Goal: Transaction & Acquisition: Purchase product/service

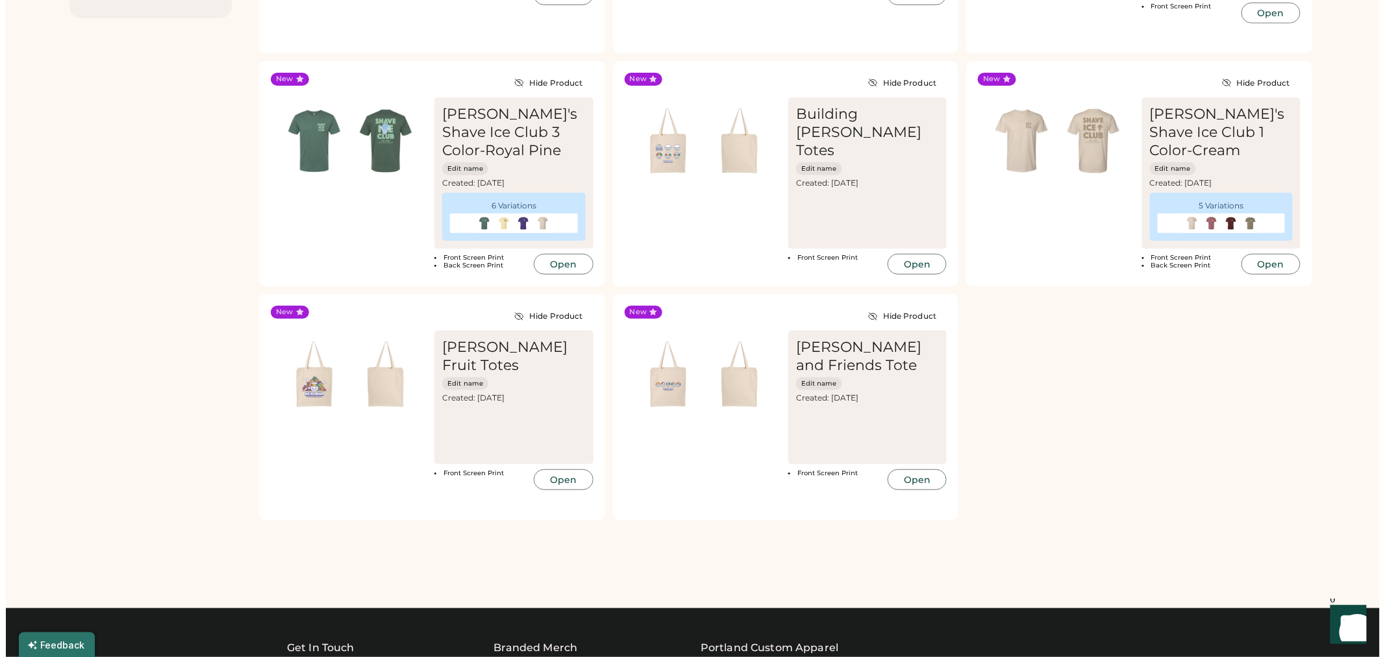
scroll to position [360, 0]
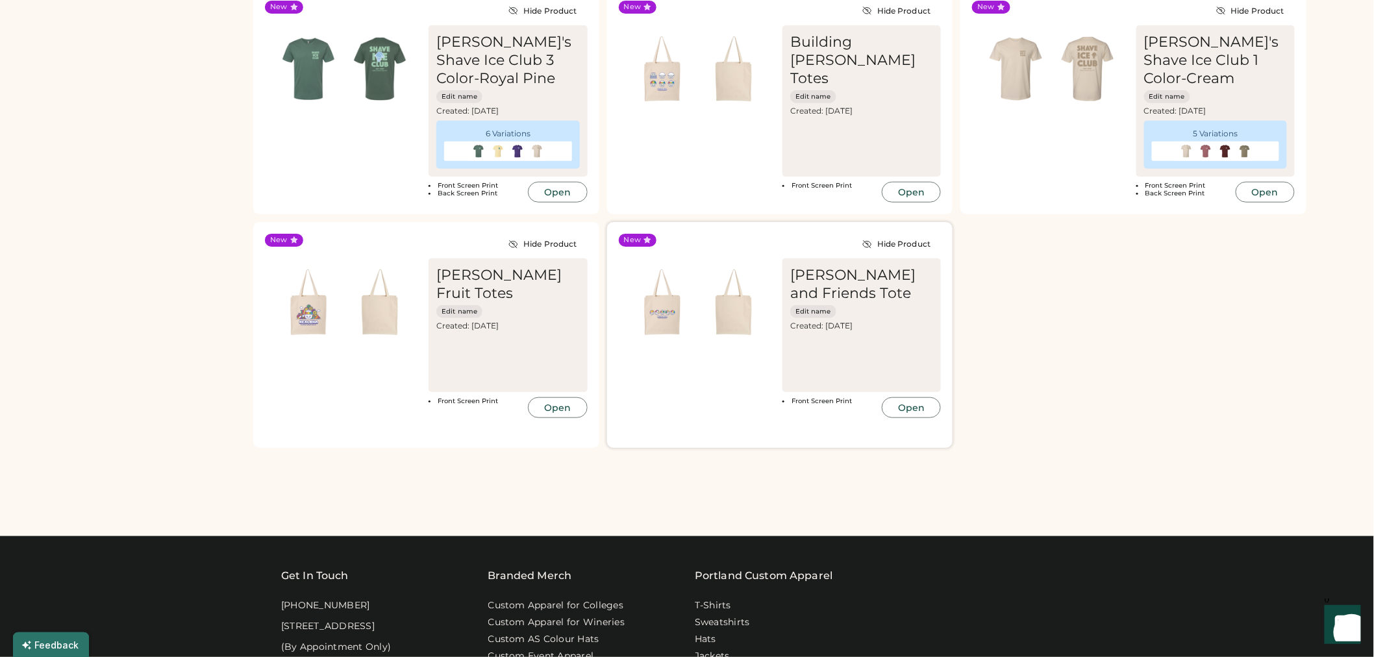
click at [912, 410] on button "Open" at bounding box center [911, 407] width 59 height 21
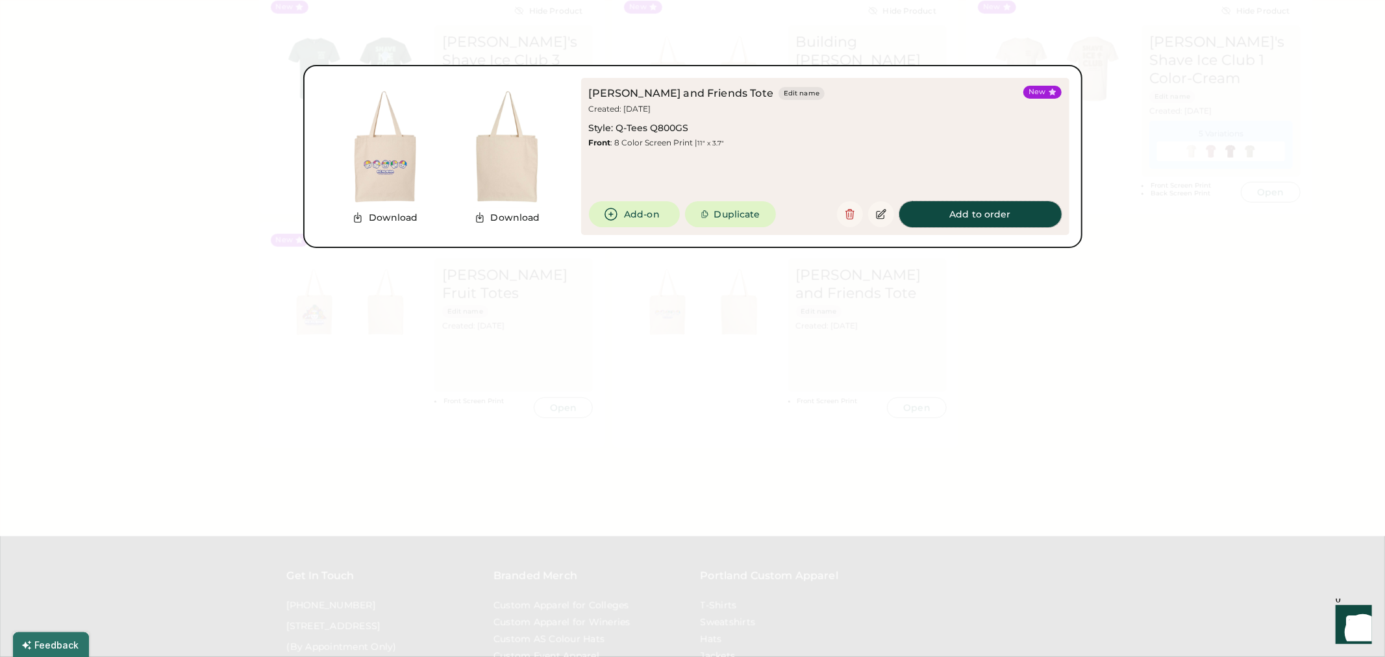
click at [956, 205] on button "Add to order" at bounding box center [980, 214] width 162 height 26
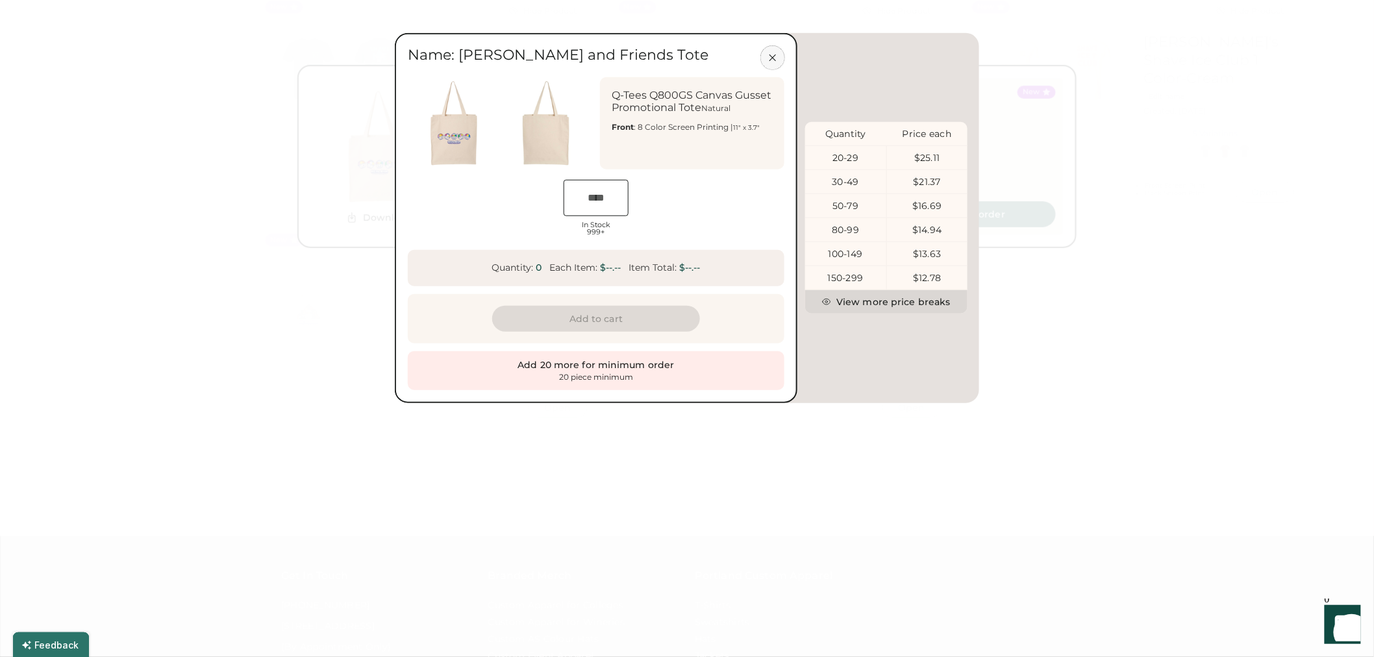
click at [776, 56] on icon at bounding box center [773, 58] width 12 height 12
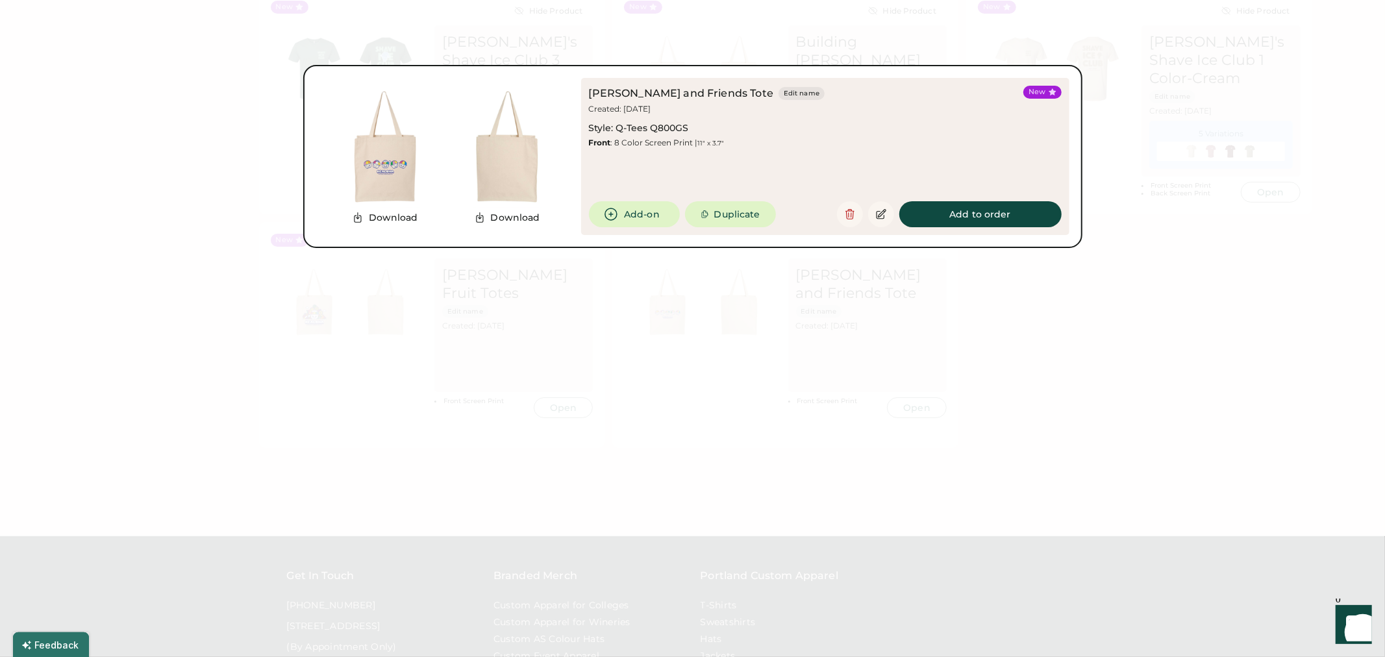
click at [1014, 367] on div at bounding box center [692, 328] width 1385 height 657
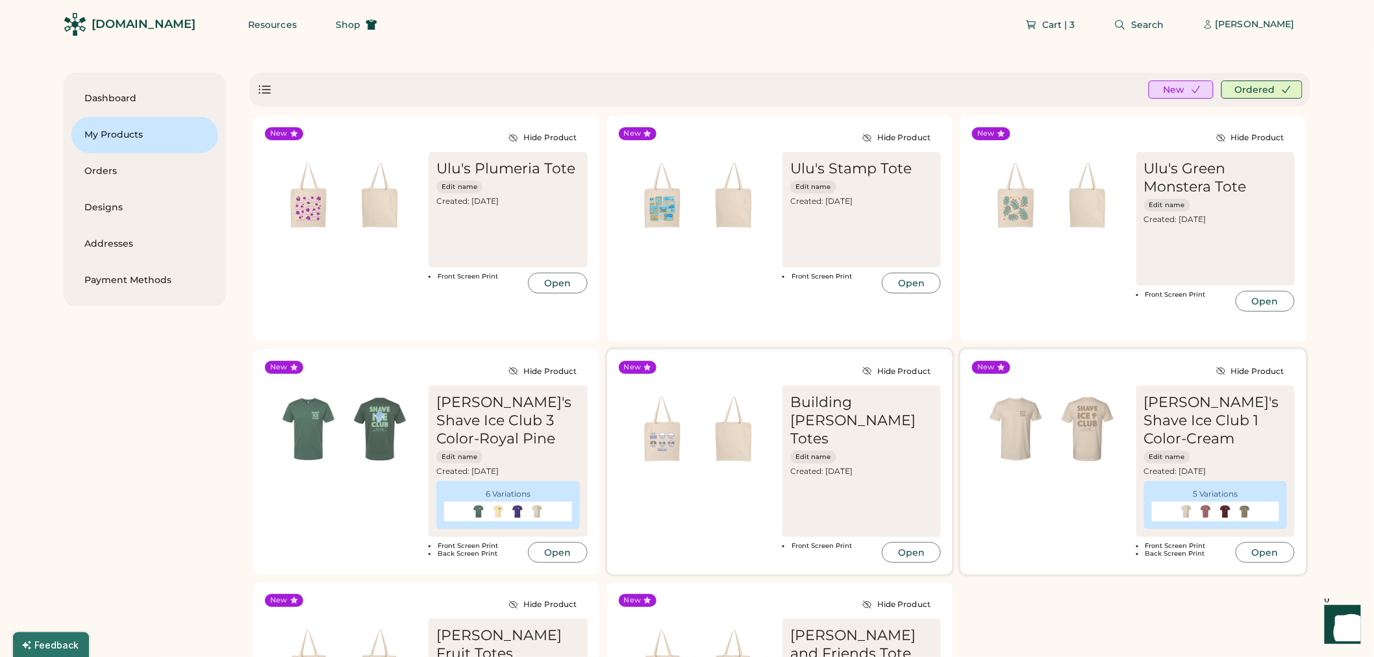
drag, startPoint x: 1004, startPoint y: 367, endPoint x: 784, endPoint y: 348, distance: 220.9
click at [784, 348] on div "New Hide Product Ulu's Plumeria Tote Edit name Created: Sep 29, 2025 Most Recen…" at bounding box center [779, 462] width 1061 height 701
click at [336, 23] on span "Shop" at bounding box center [348, 24] width 25 height 9
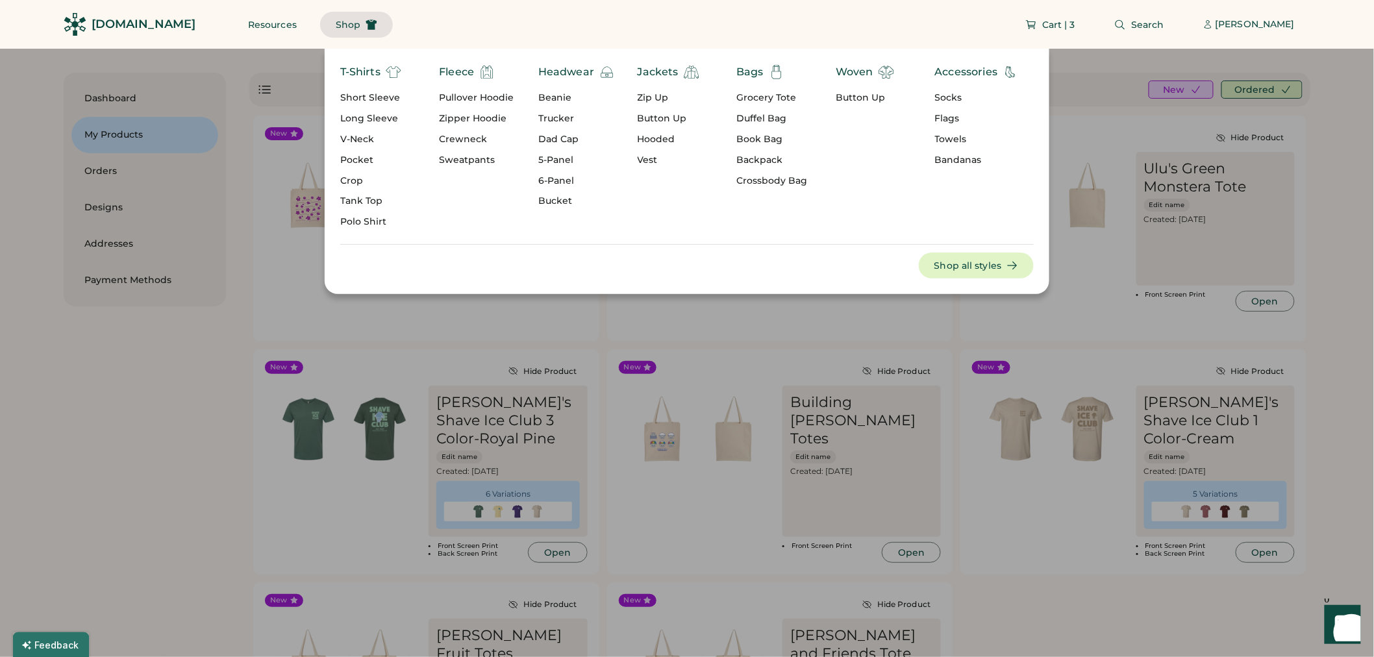
click at [374, 98] on div "Short Sleeve" at bounding box center [370, 98] width 61 height 13
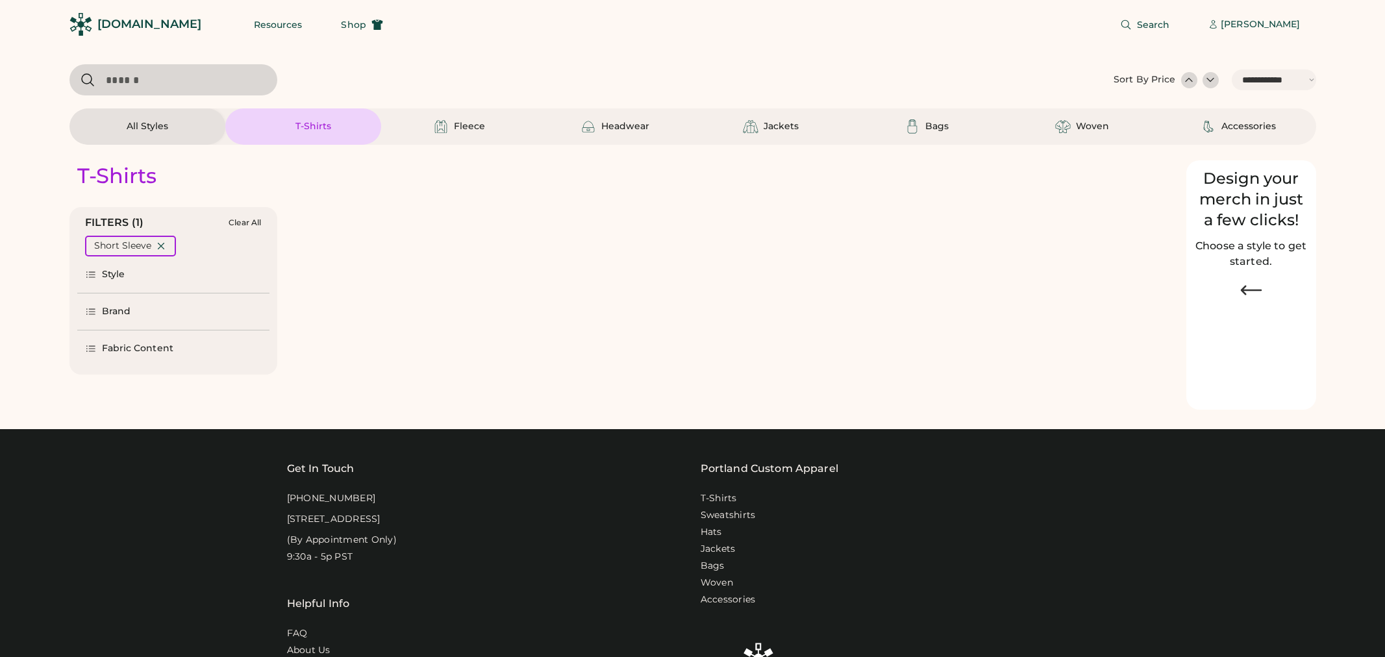
select select "*****"
select select "*"
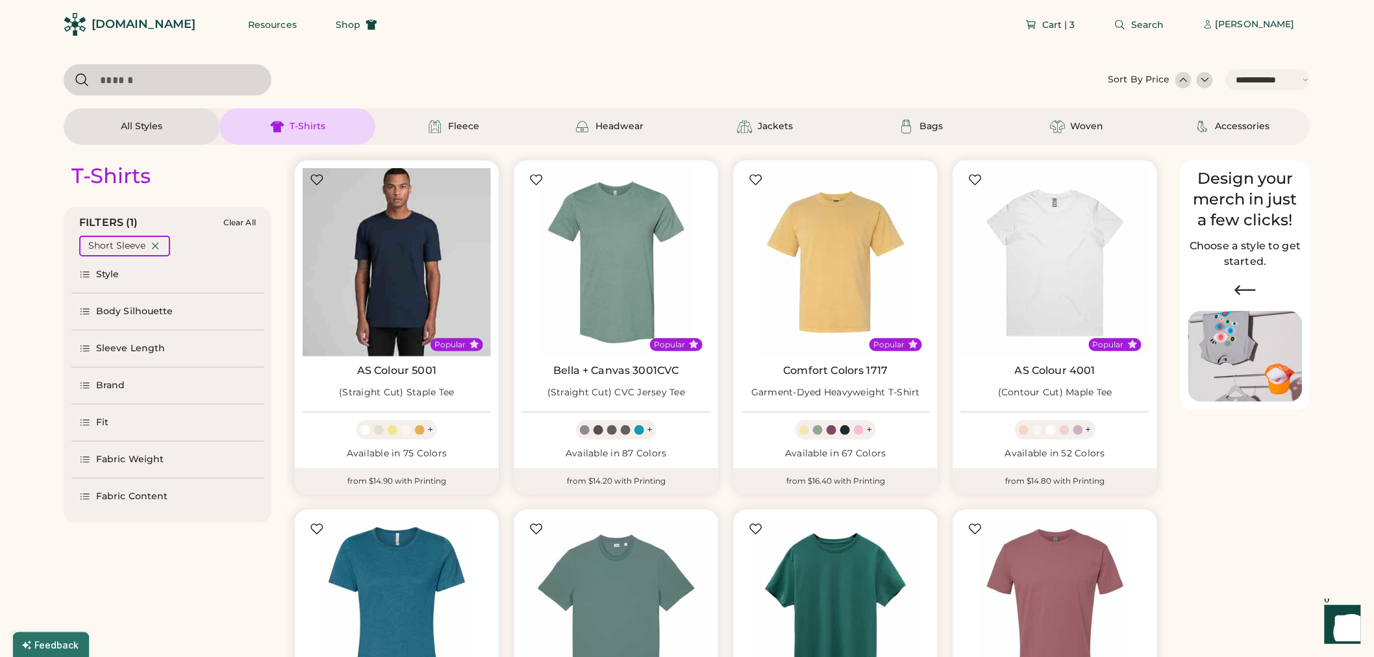
click at [375, 297] on img at bounding box center [397, 262] width 188 height 188
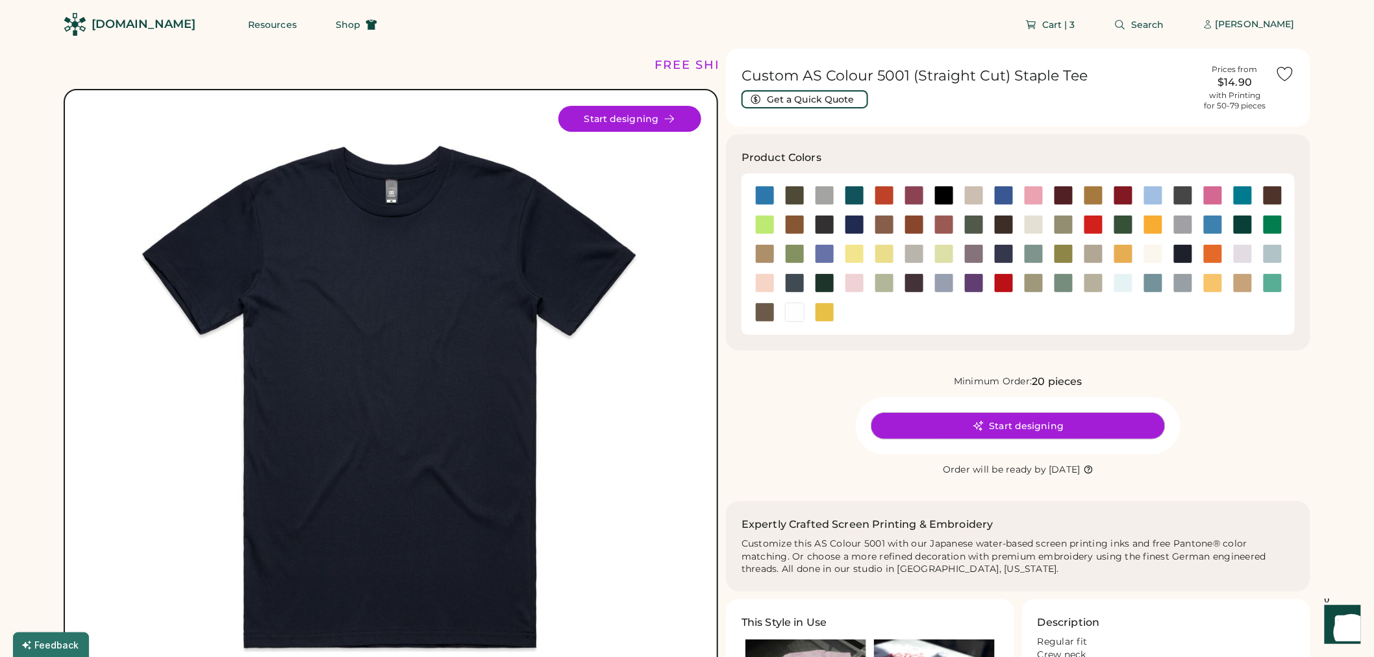
click at [988, 425] on button "Start designing" at bounding box center [1017, 426] width 293 height 26
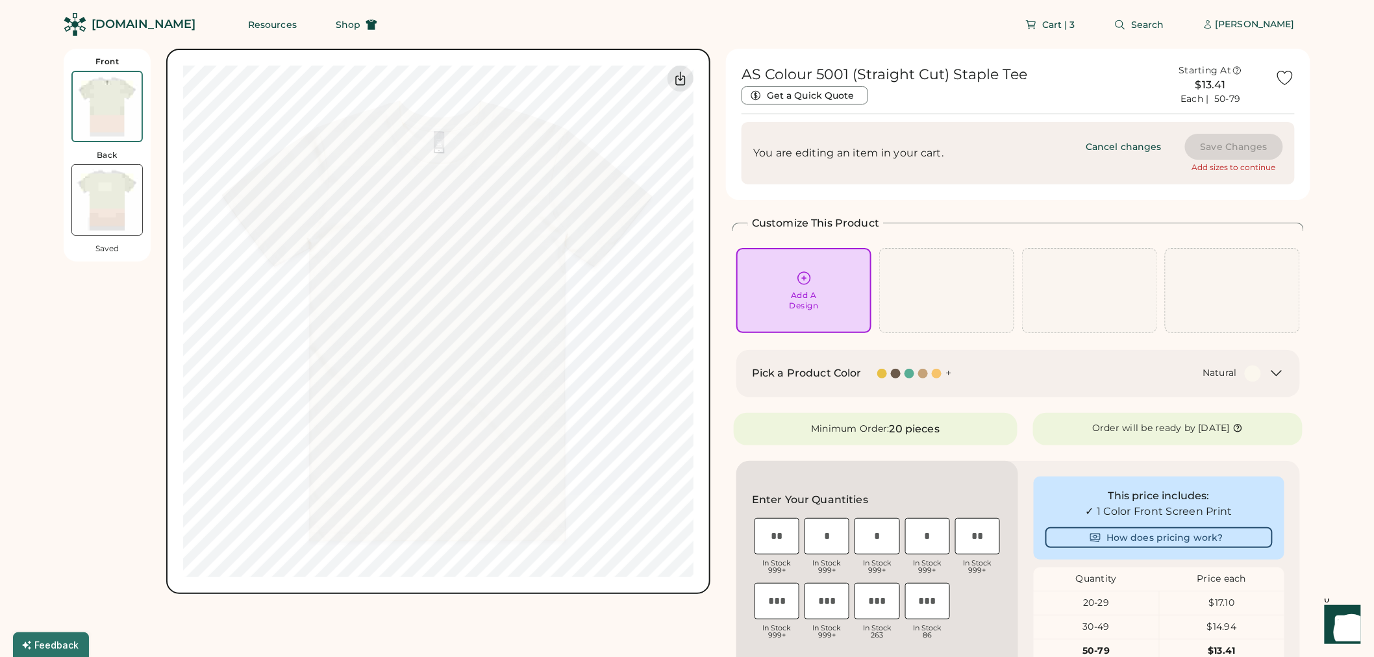
click at [812, 307] on div "Add A Design" at bounding box center [804, 300] width 29 height 21
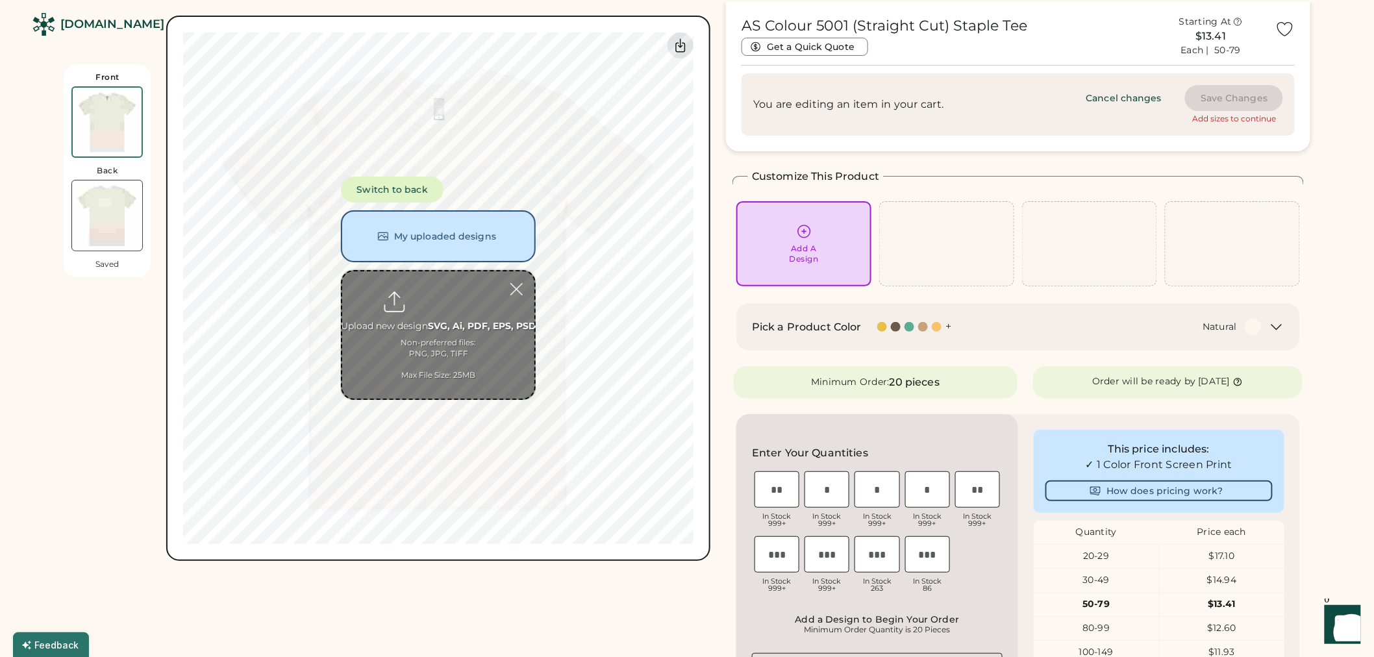
scroll to position [49, 0]
click at [439, 238] on button "My uploaded designs" at bounding box center [438, 236] width 195 height 52
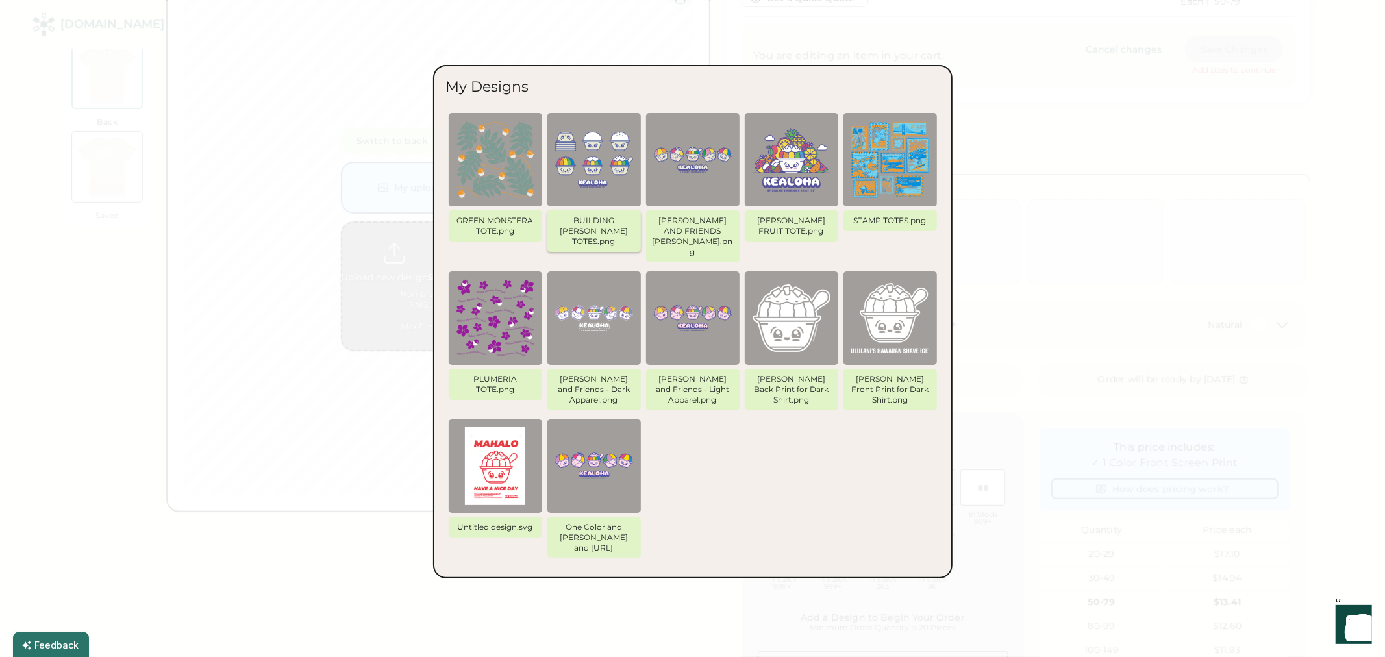
click at [614, 157] on img at bounding box center [594, 160] width 78 height 78
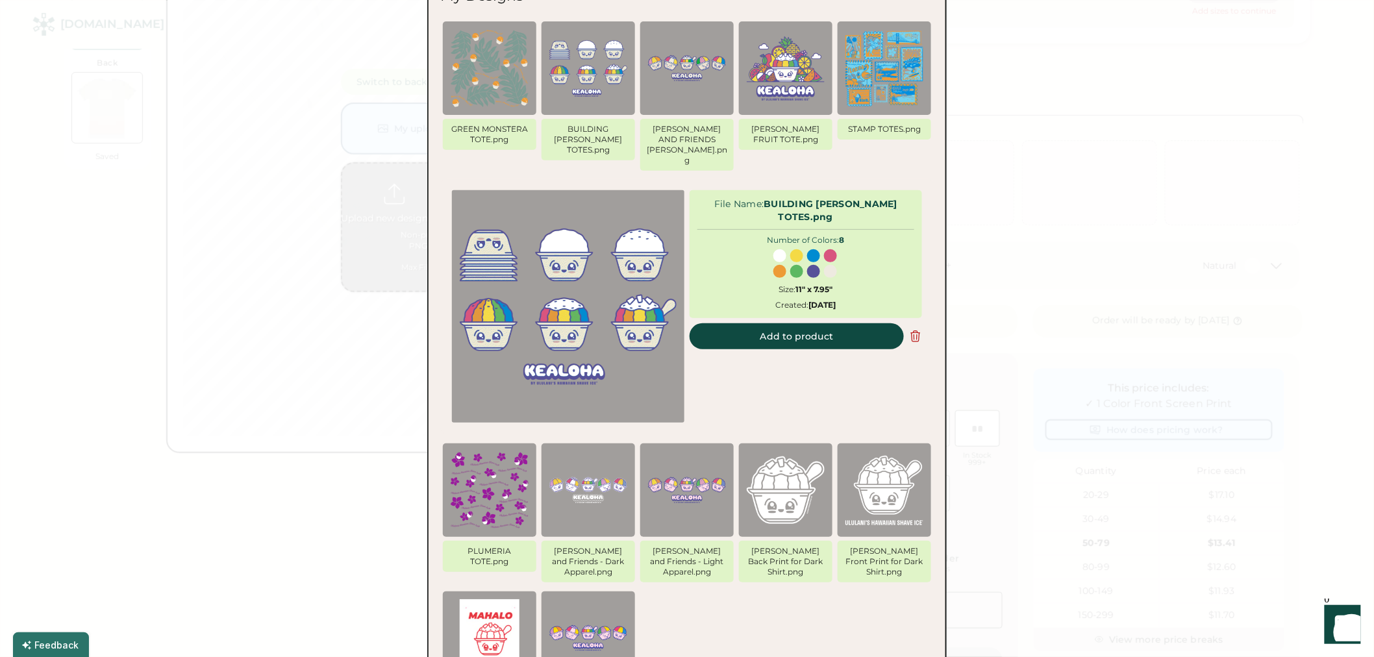
scroll to position [121, 0]
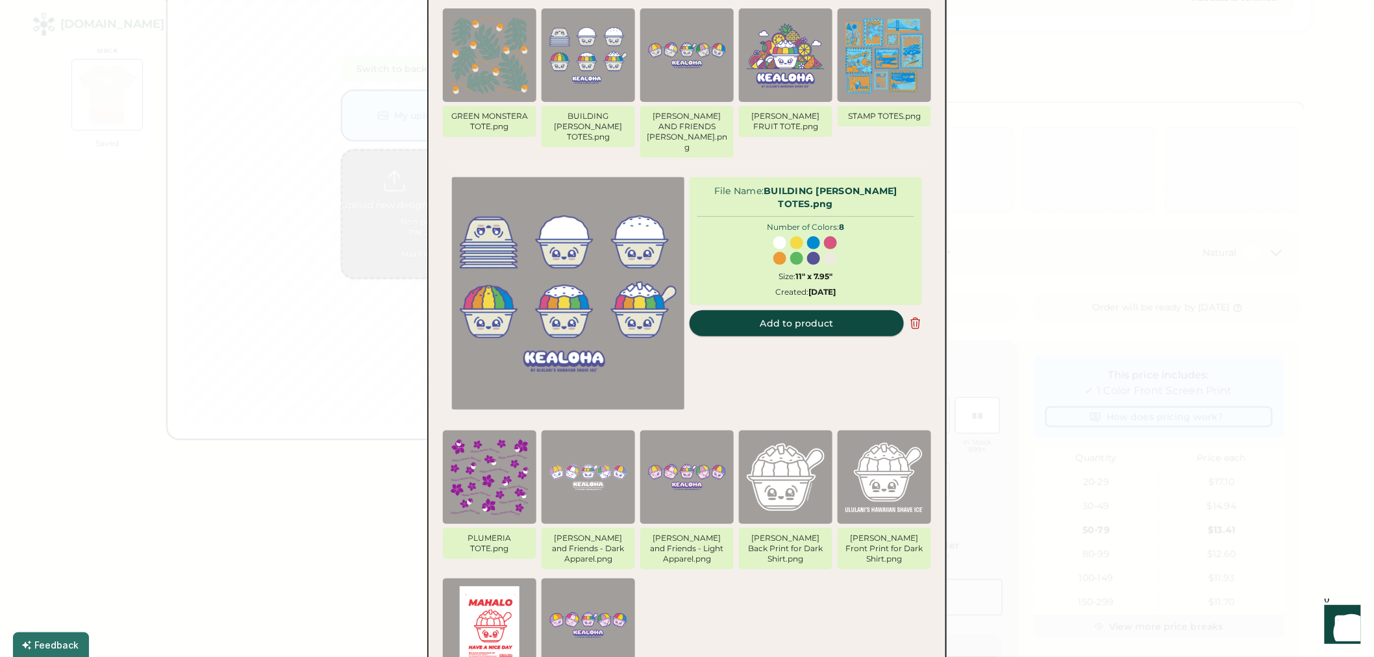
click at [763, 310] on button "Add to product" at bounding box center [797, 323] width 214 height 26
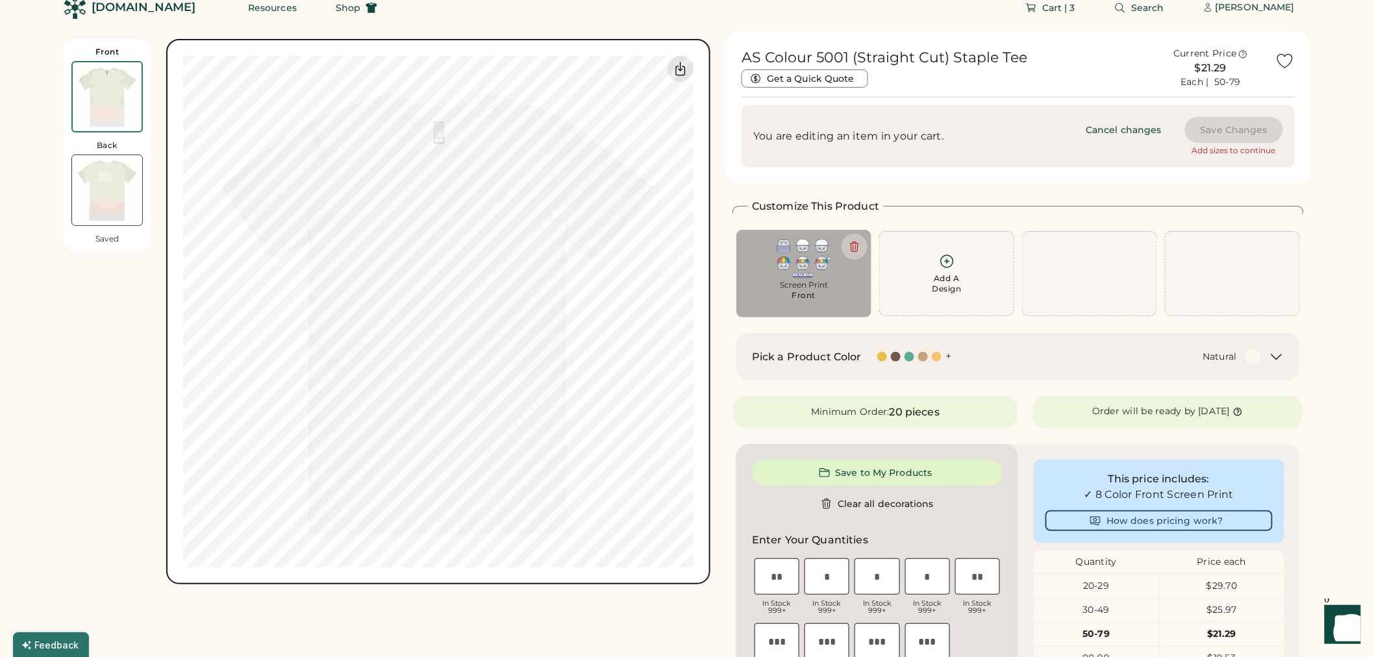
scroll to position [0, 0]
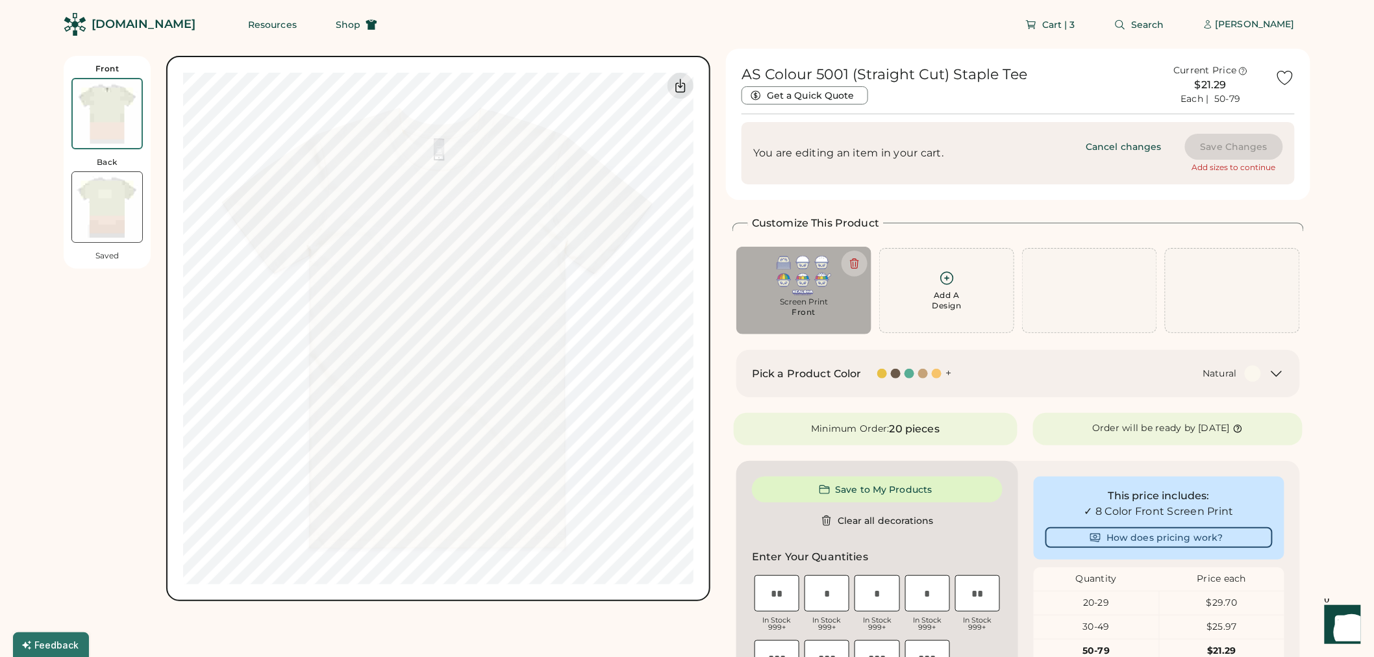
click at [810, 384] on div "Pick a Product Color + Natural" at bounding box center [1018, 373] width 564 height 47
click at [972, 392] on div "Pick a Product Color + Natural" at bounding box center [1018, 373] width 564 height 47
click at [1243, 385] on div "Pick a Product Color + Natural" at bounding box center [1018, 373] width 564 height 47
click at [1280, 369] on icon at bounding box center [1277, 374] width 16 height 16
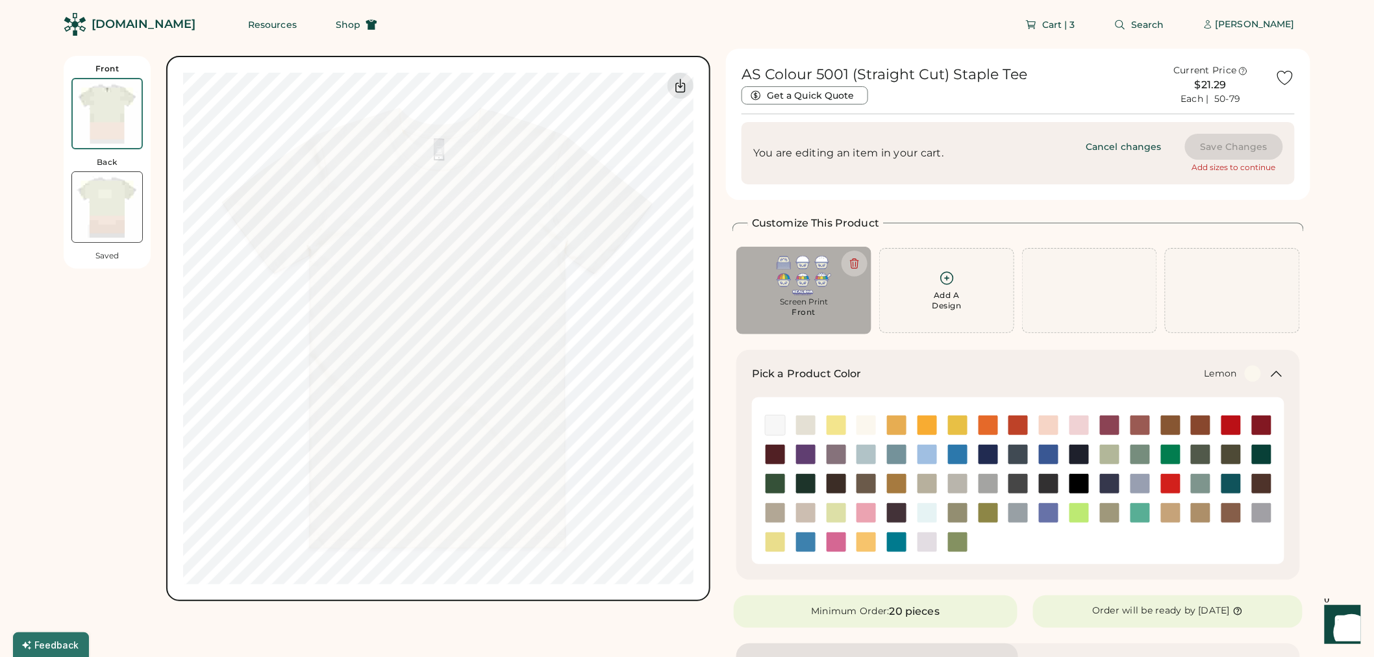
click at [830, 425] on img at bounding box center [836, 425] width 19 height 19
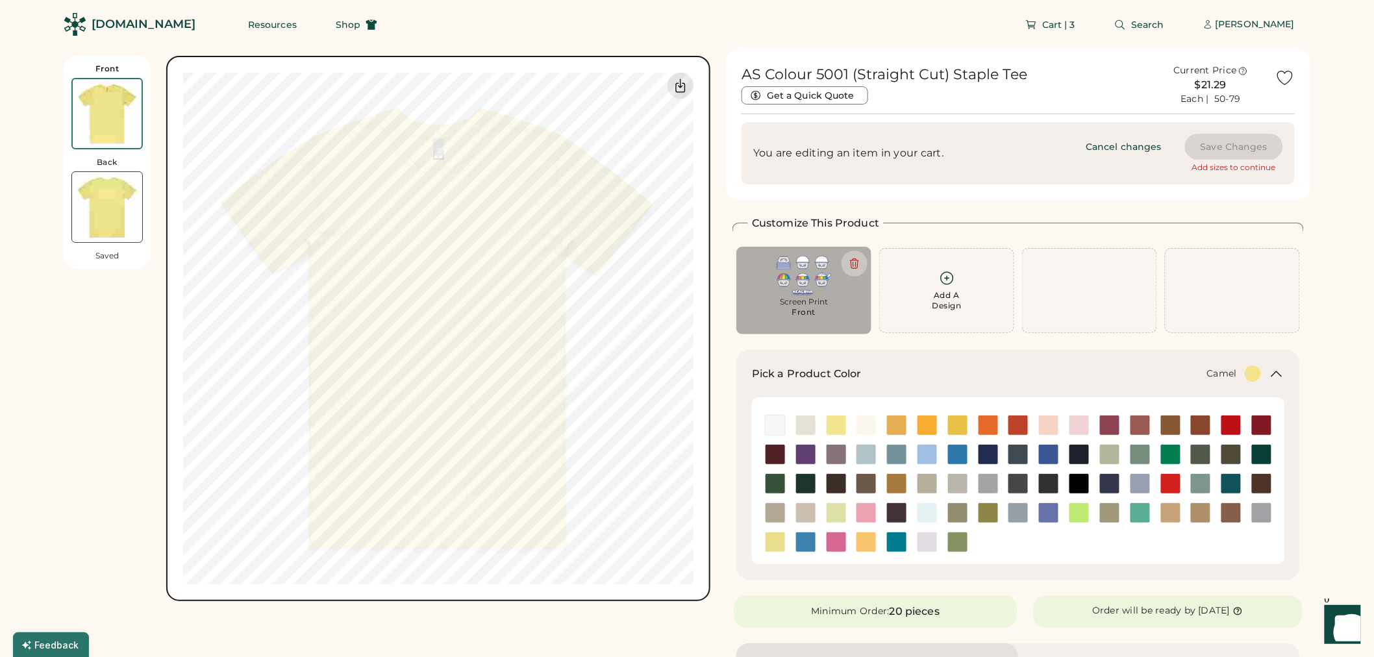
click at [893, 488] on img at bounding box center [896, 483] width 19 height 19
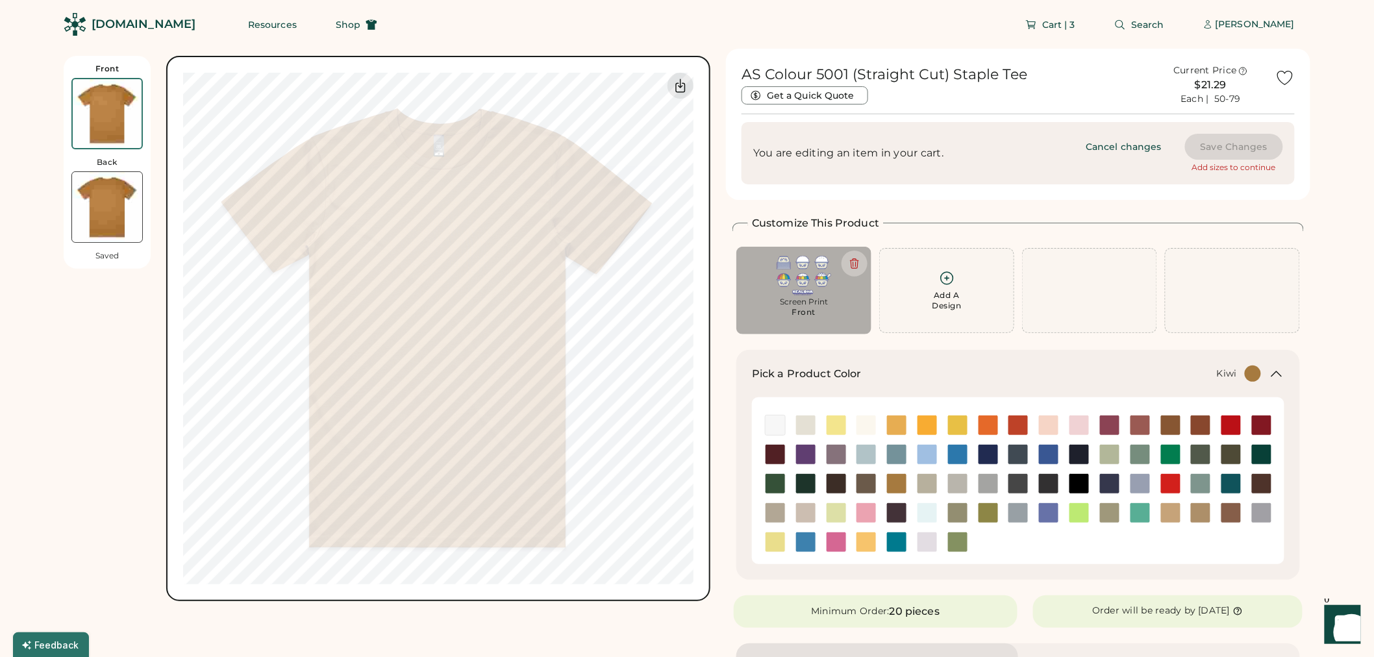
click at [951, 541] on img at bounding box center [957, 541] width 19 height 19
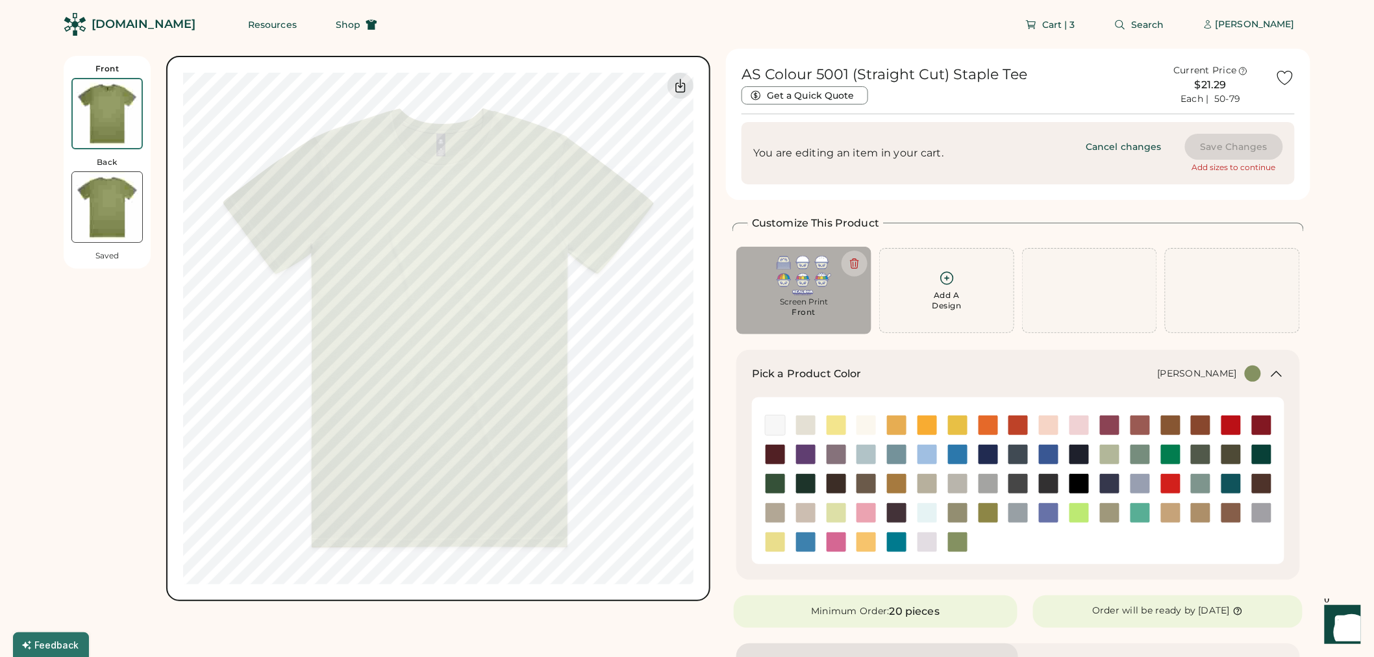
click at [982, 511] on img at bounding box center [987, 512] width 19 height 19
click at [803, 509] on img at bounding box center [805, 512] width 19 height 19
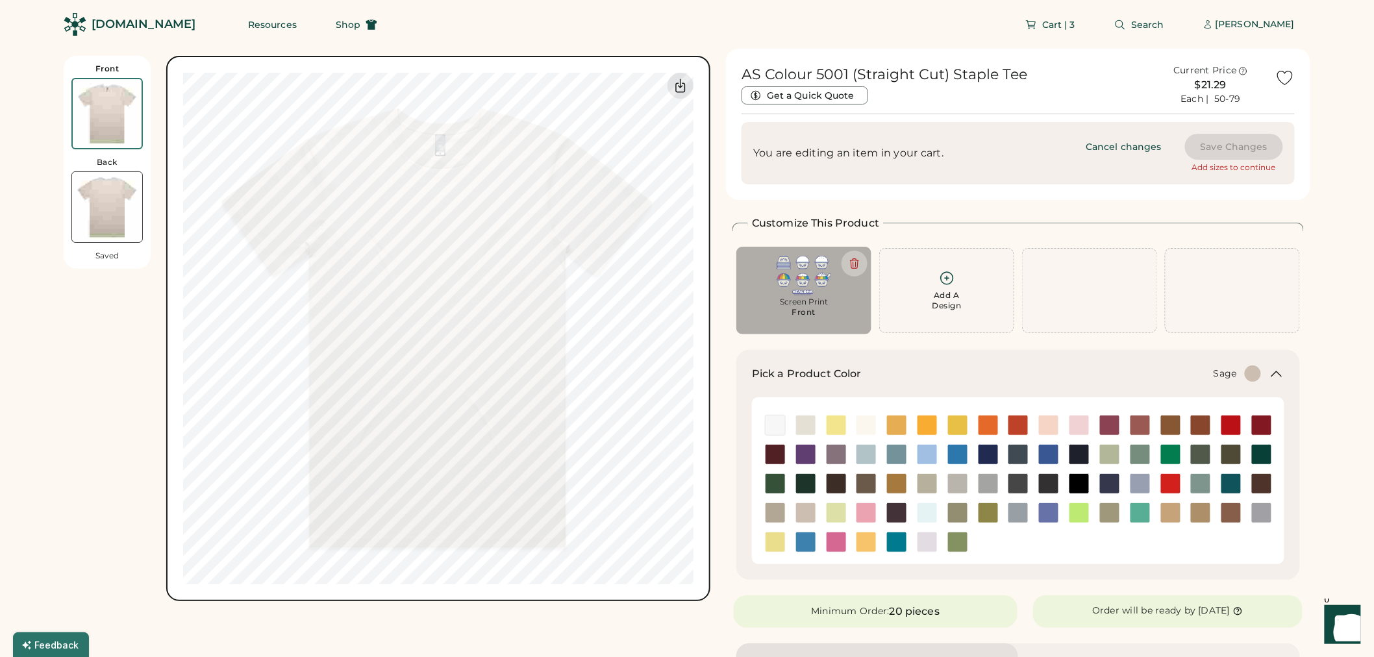
click at [1141, 455] on img at bounding box center [1139, 454] width 19 height 19
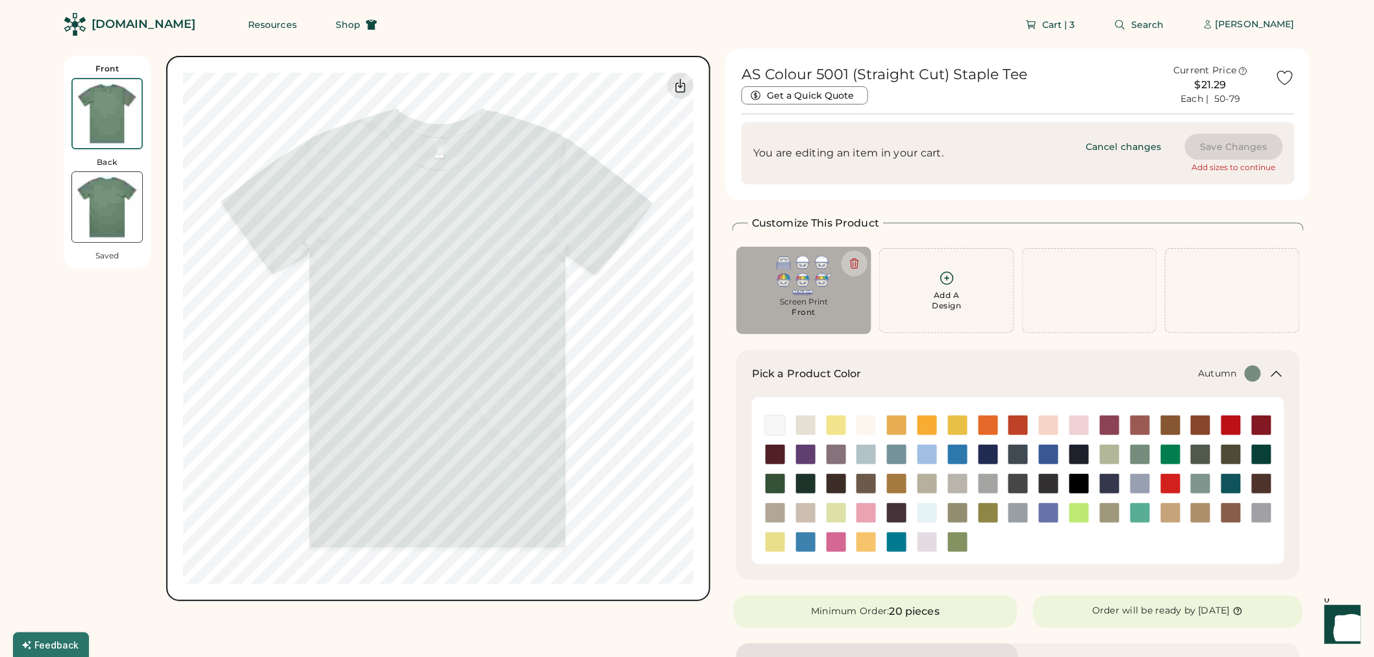
click at [1015, 427] on img at bounding box center [1017, 425] width 19 height 19
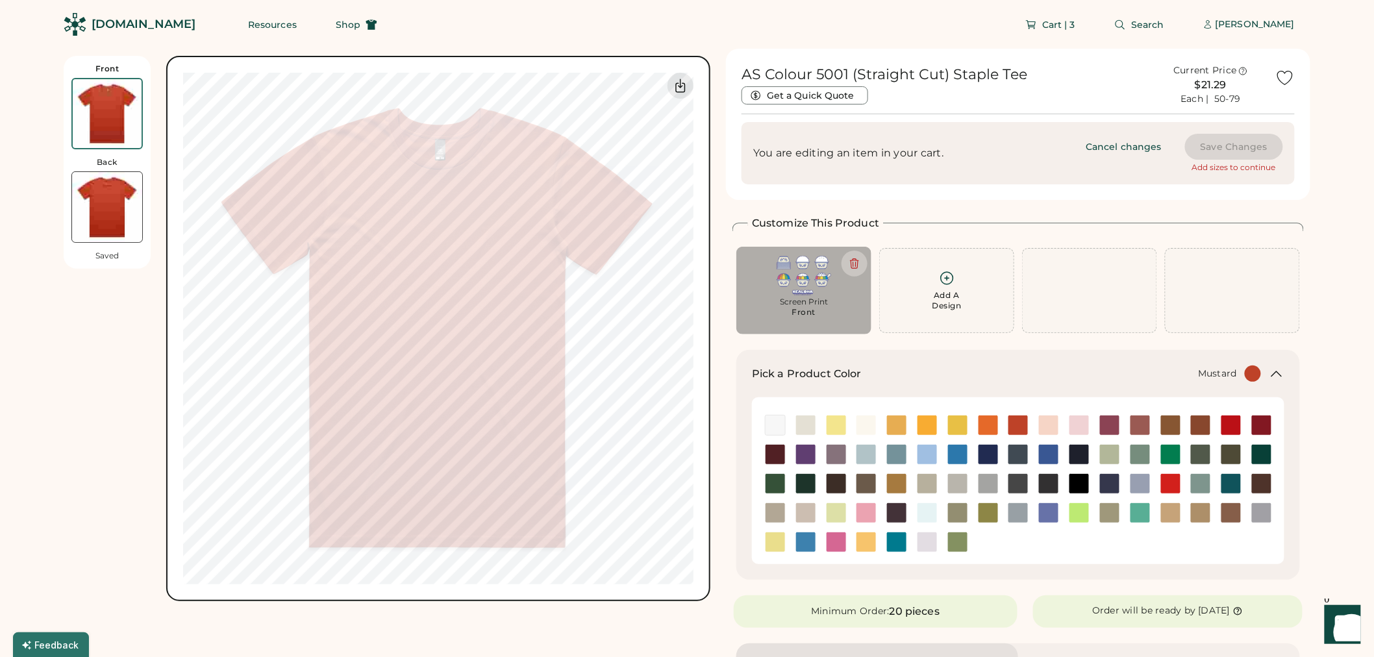
click at [899, 423] on img at bounding box center [896, 425] width 19 height 19
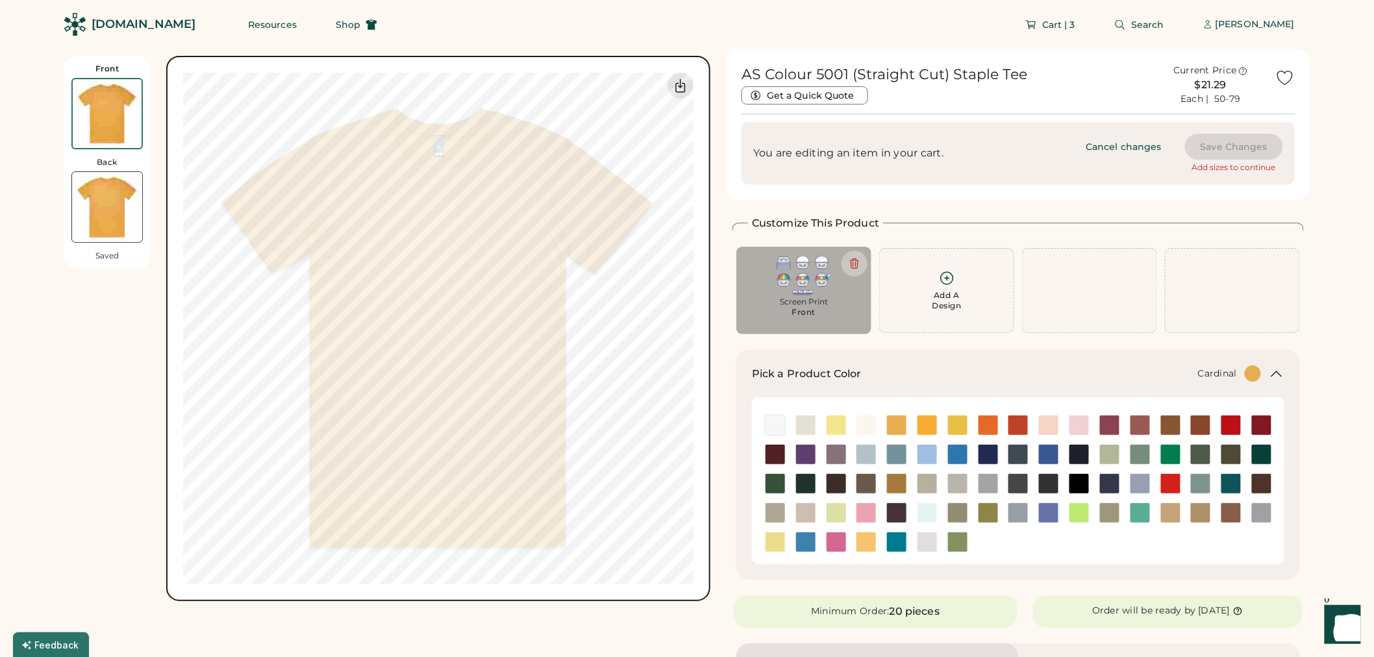
click at [1269, 421] on img at bounding box center [1261, 425] width 19 height 19
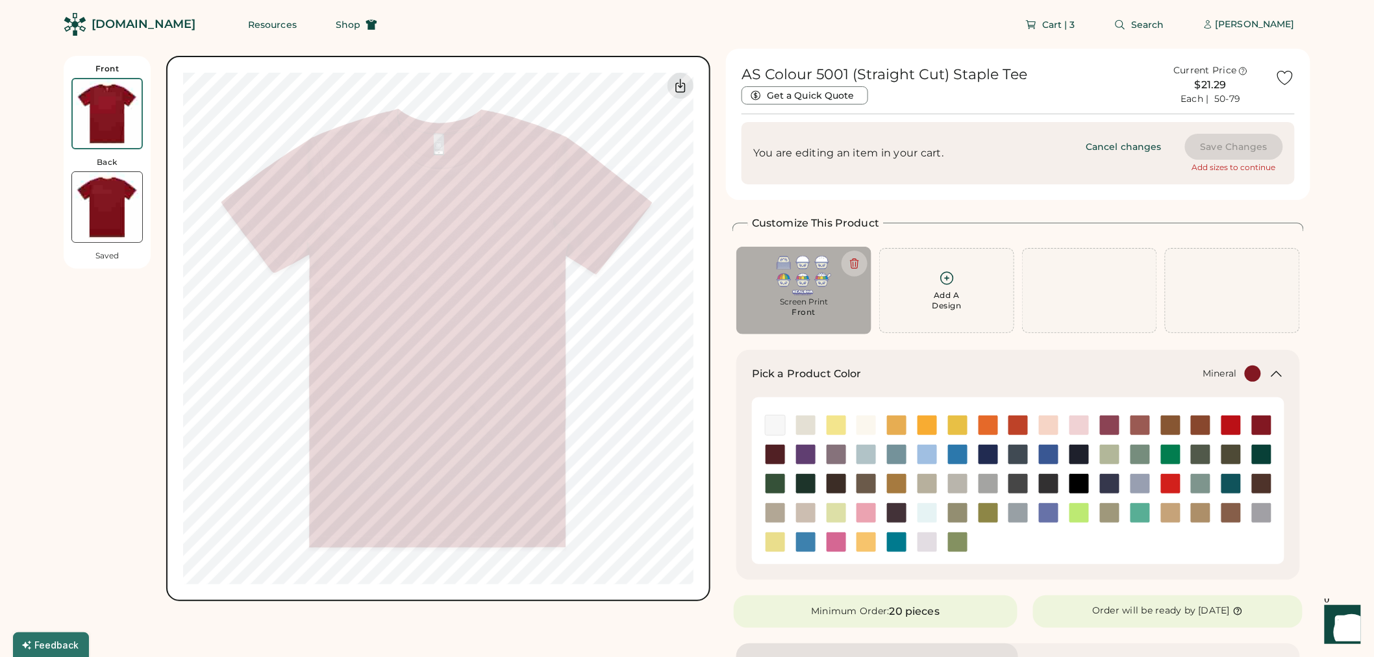
click at [1204, 485] on img at bounding box center [1200, 483] width 19 height 19
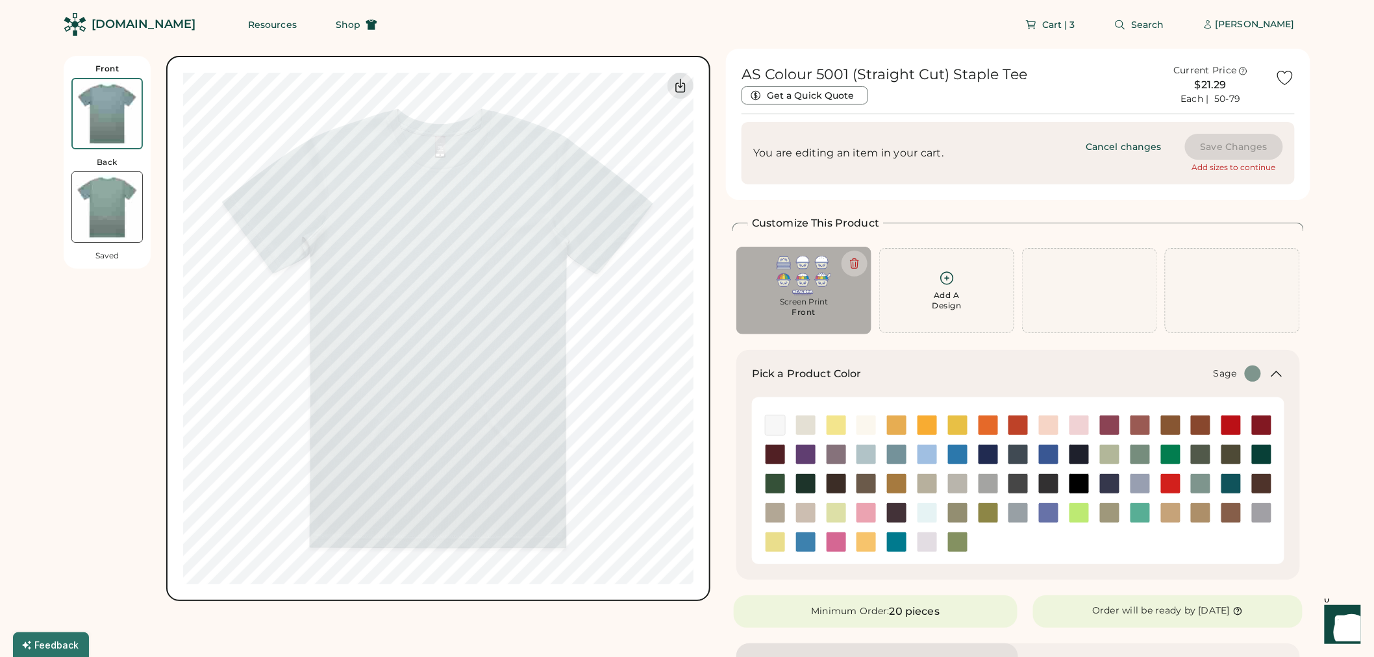
click at [1139, 454] on img at bounding box center [1139, 454] width 19 height 19
click at [1101, 453] on img at bounding box center [1109, 454] width 19 height 19
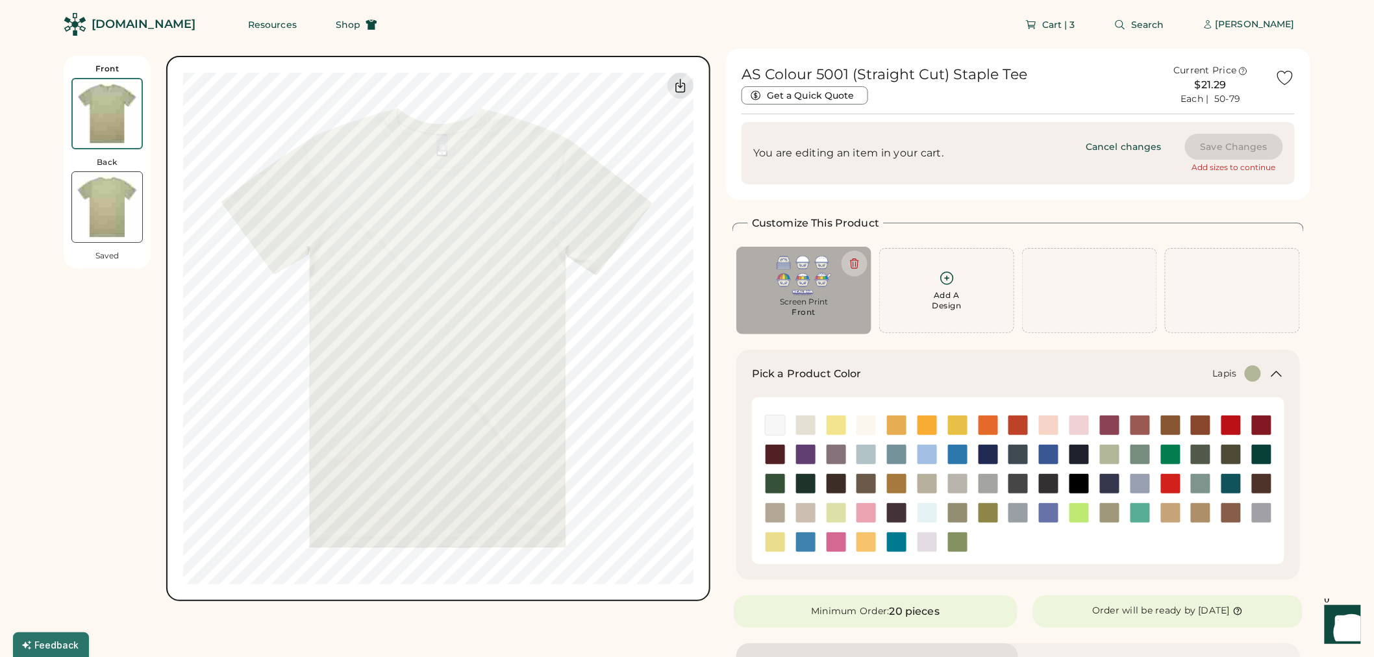
click at [1036, 516] on div at bounding box center [1048, 513] width 31 height 21
click at [1046, 515] on img at bounding box center [1048, 512] width 19 height 19
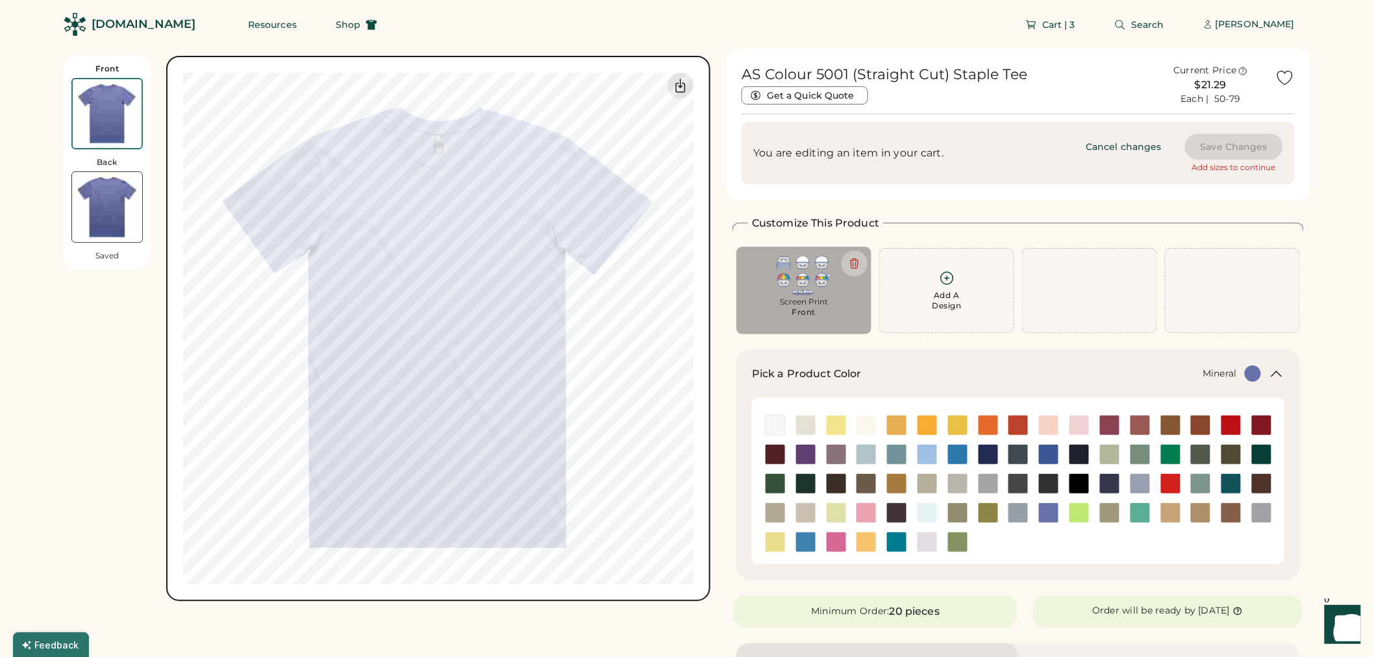
click at [1202, 484] on img at bounding box center [1200, 483] width 19 height 19
click at [1048, 517] on img at bounding box center [1048, 512] width 19 height 19
click at [1211, 481] on div at bounding box center [1200, 483] width 21 height 21
click at [1199, 481] on img at bounding box center [1200, 483] width 19 height 19
click at [1138, 427] on img at bounding box center [1139, 425] width 19 height 19
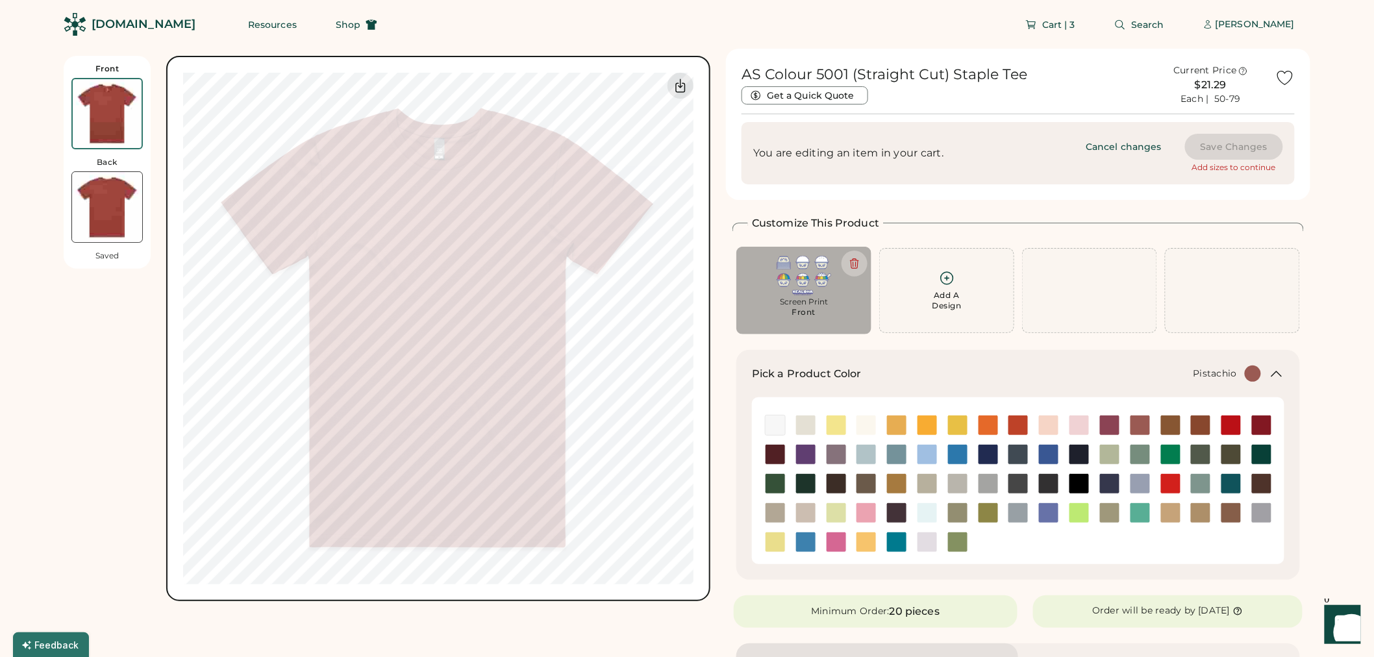
click at [1109, 453] on img at bounding box center [1109, 454] width 19 height 19
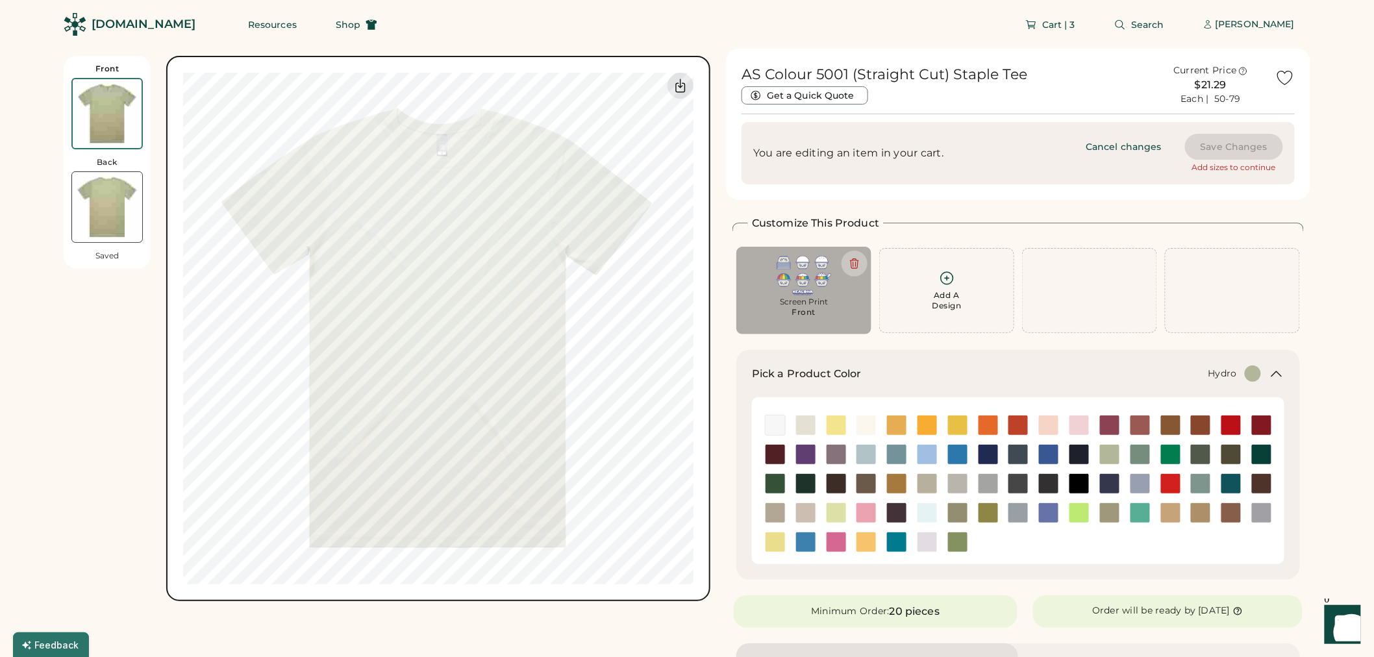
click at [808, 544] on img at bounding box center [805, 541] width 19 height 19
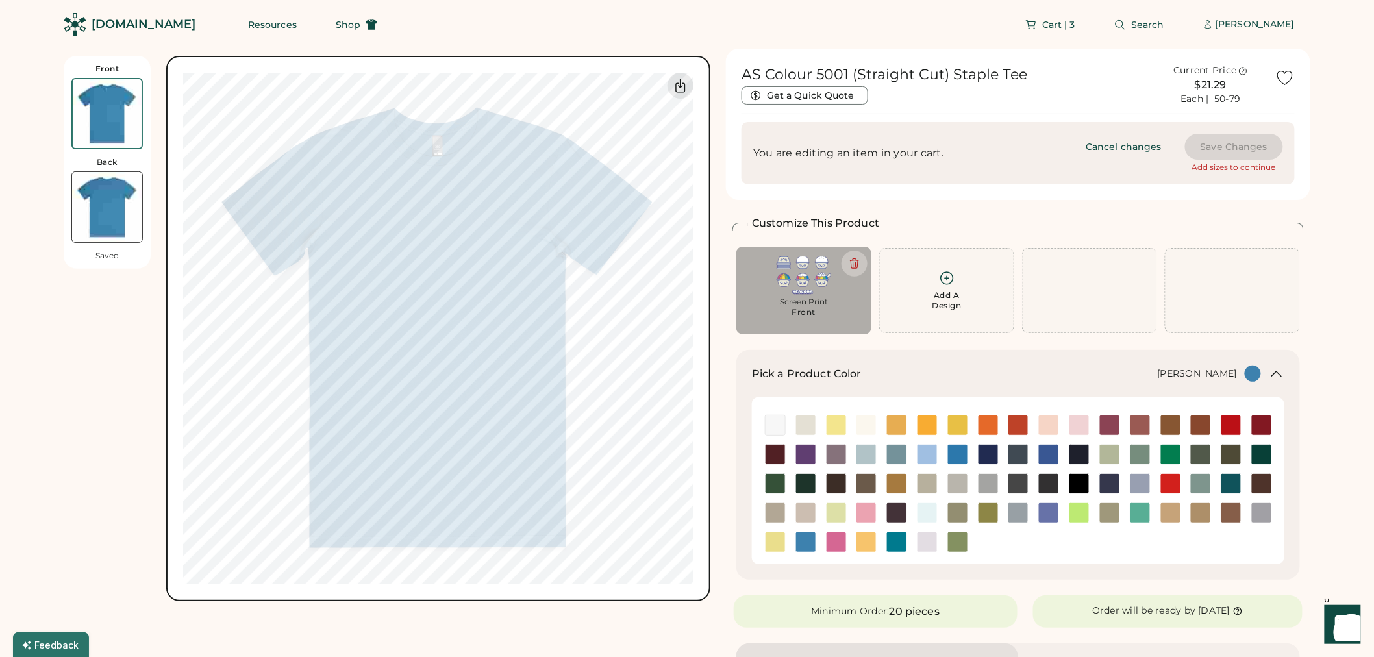
click at [985, 516] on img at bounding box center [987, 512] width 19 height 19
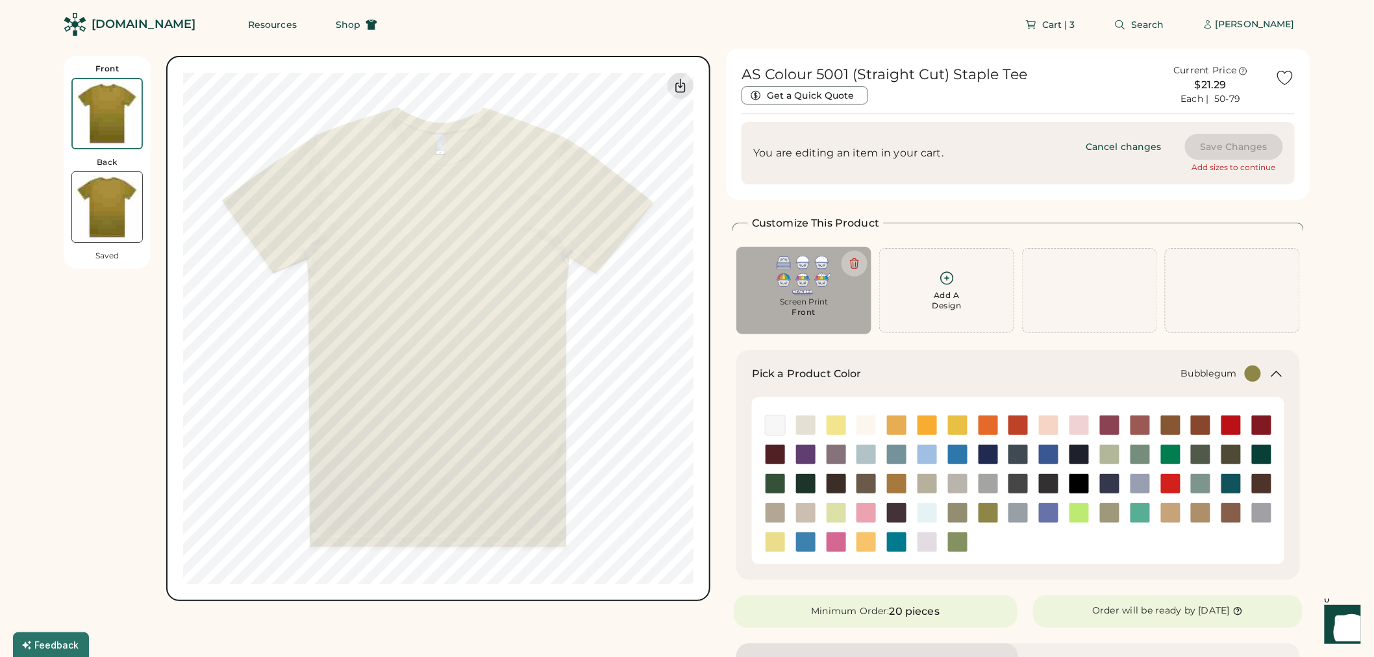
click at [868, 513] on img at bounding box center [865, 512] width 19 height 19
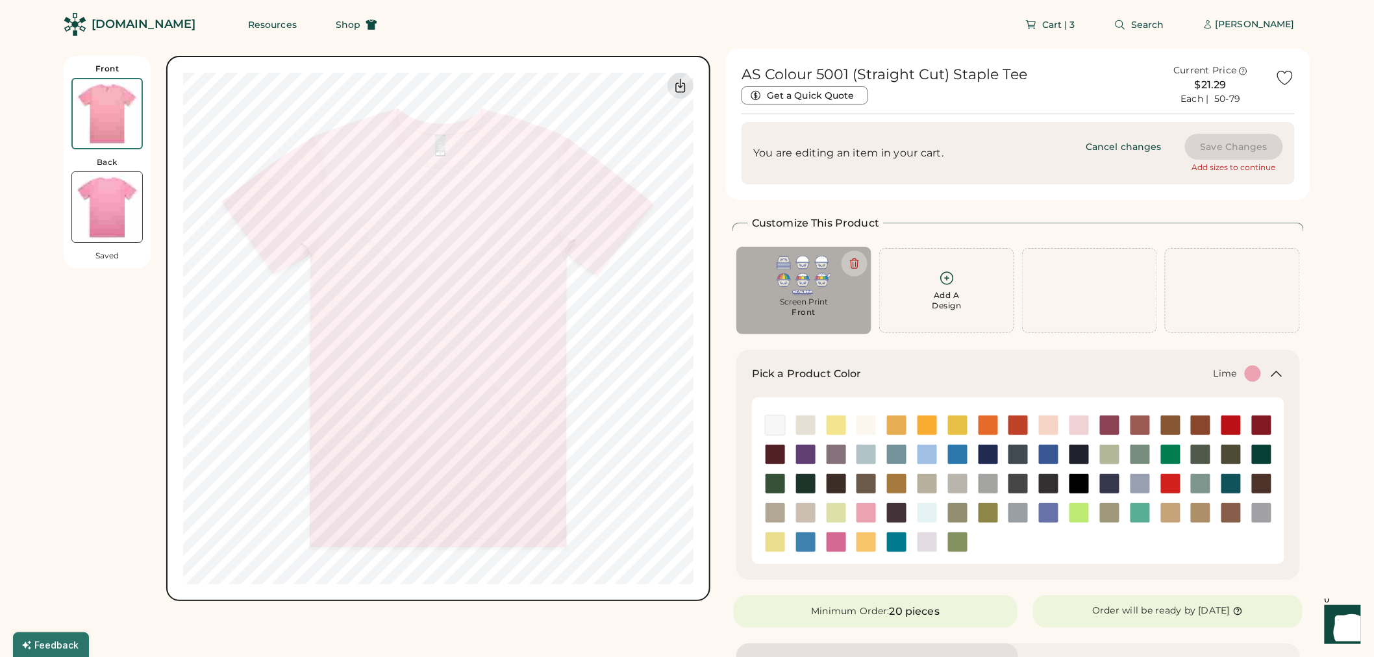
click at [845, 510] on img at bounding box center [836, 512] width 19 height 19
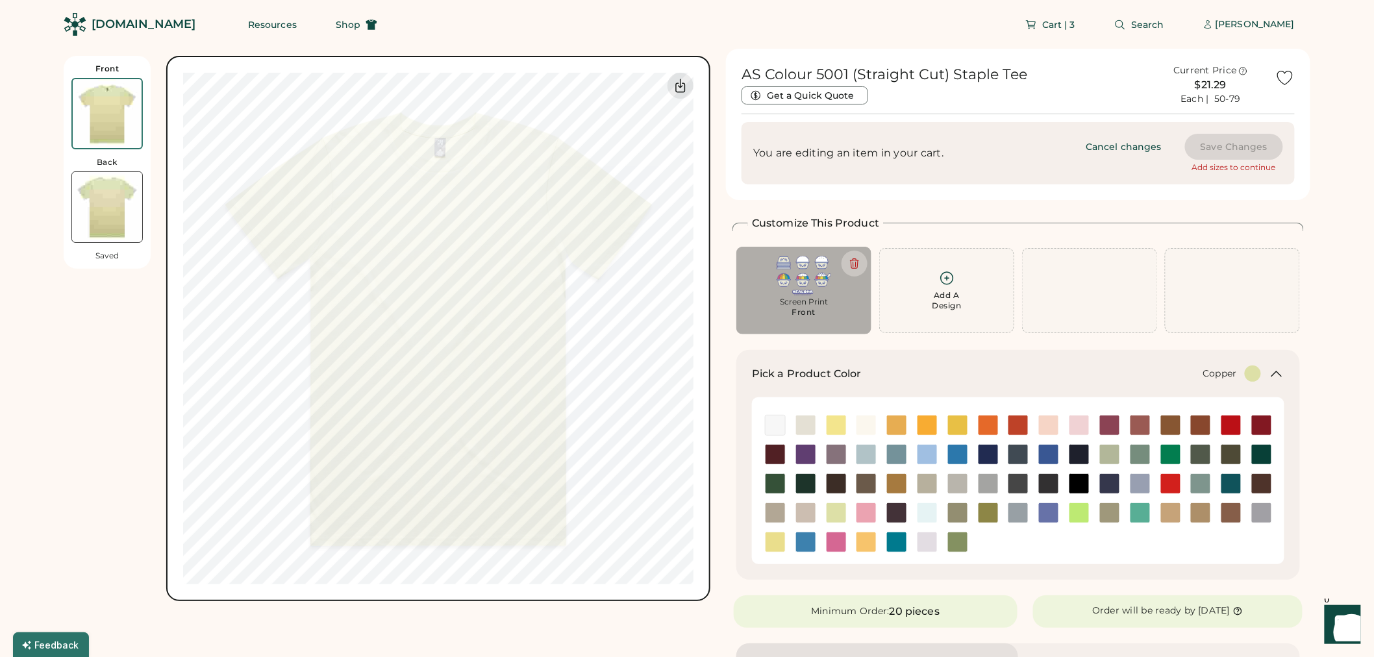
click at [1204, 427] on img at bounding box center [1200, 425] width 19 height 19
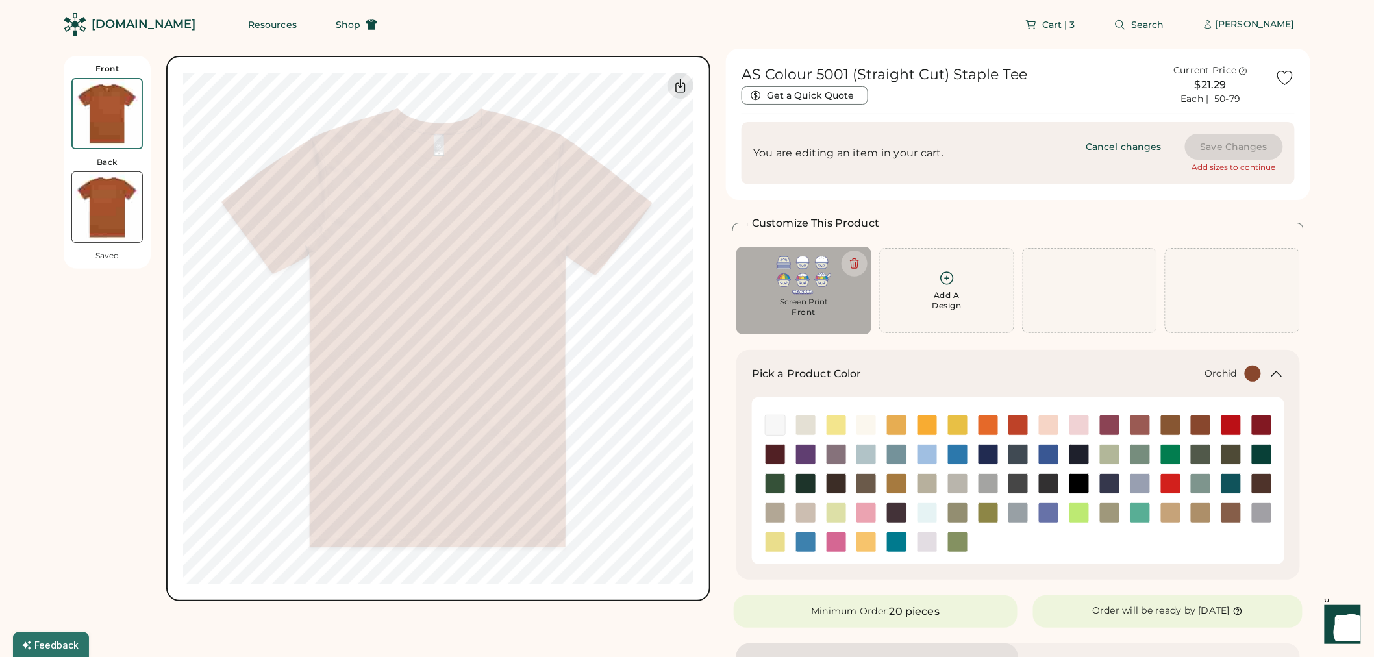
click at [930, 546] on img at bounding box center [926, 541] width 19 height 19
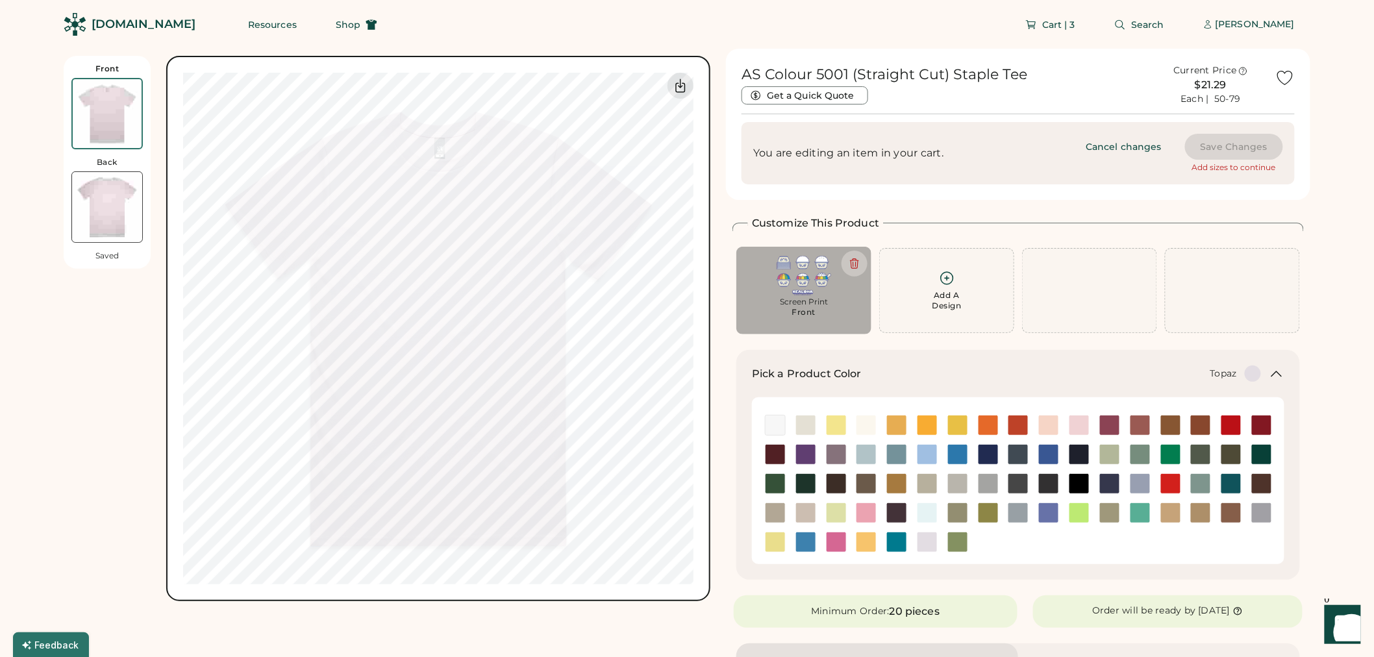
click at [1141, 510] on img at bounding box center [1139, 512] width 19 height 19
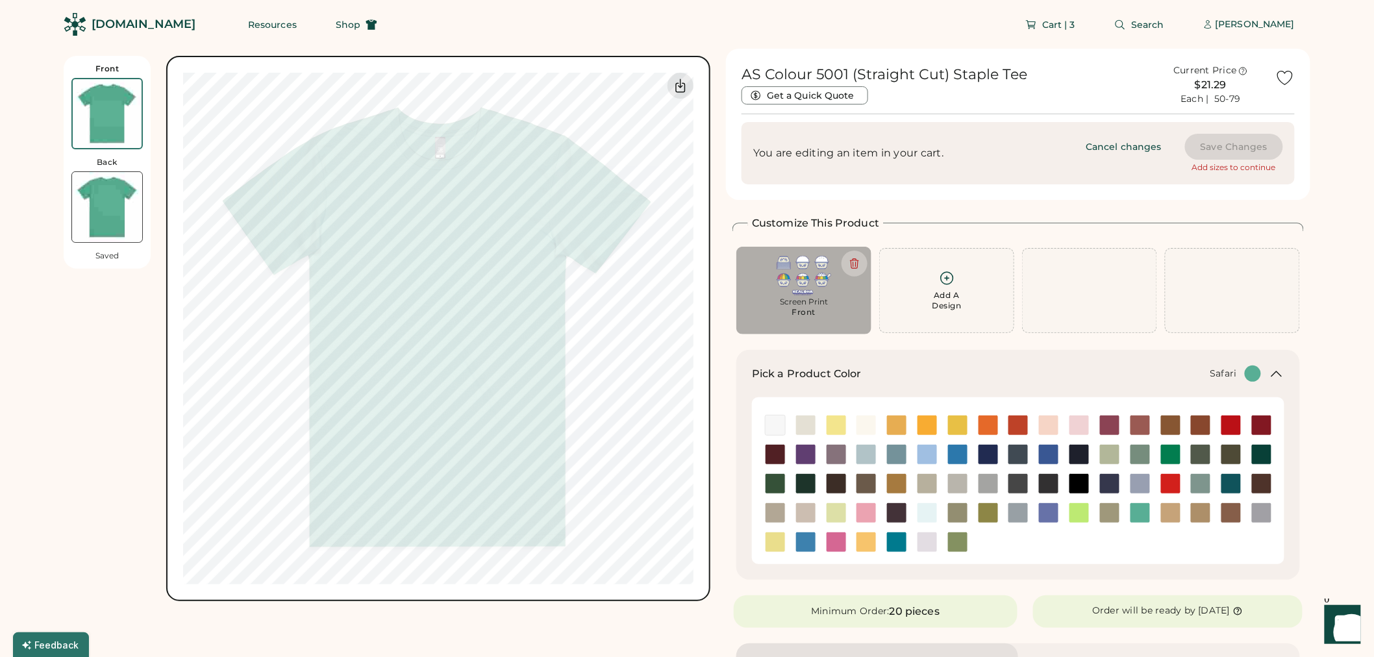
click at [1106, 518] on img at bounding box center [1109, 512] width 19 height 19
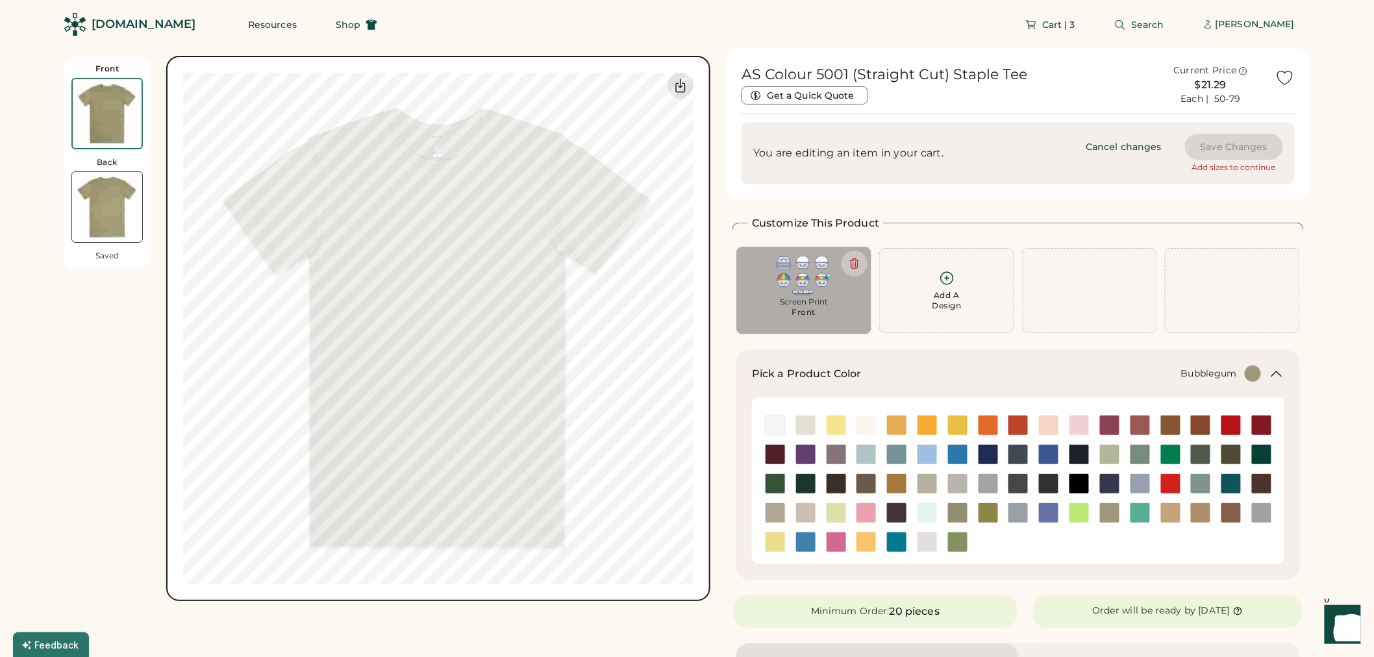
click at [871, 506] on img at bounding box center [865, 512] width 19 height 19
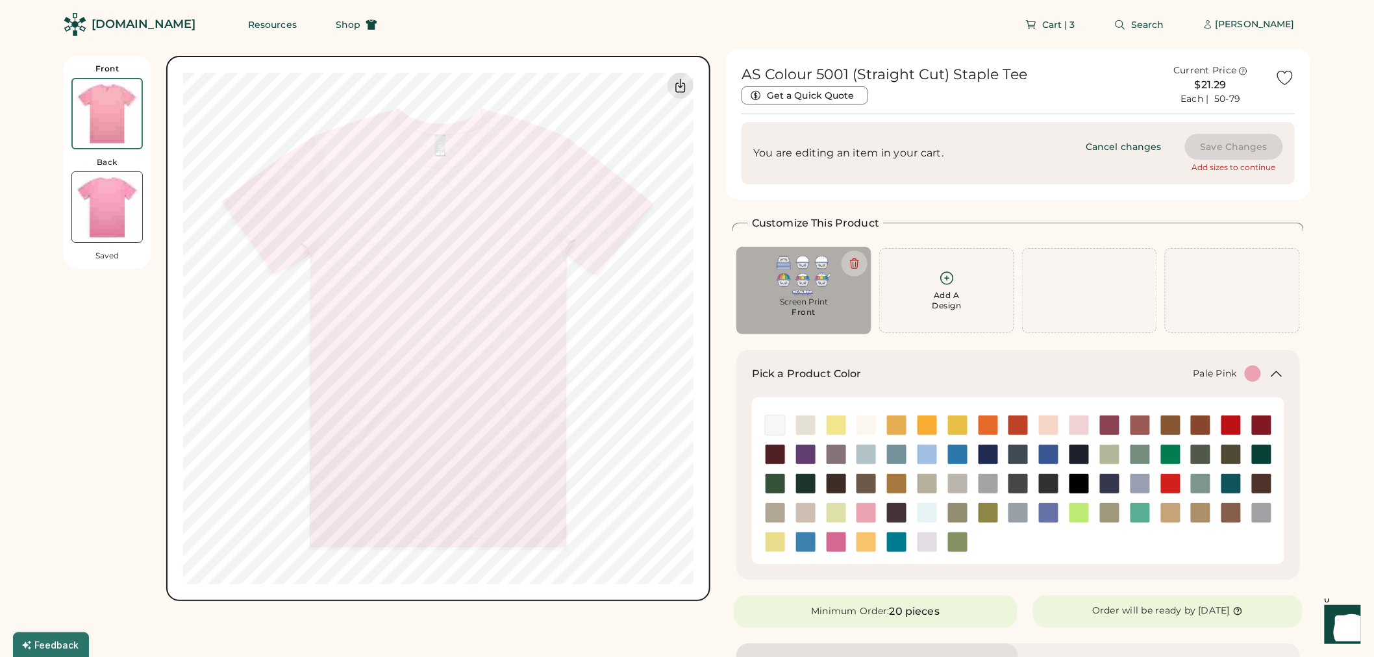
click at [1041, 425] on img at bounding box center [1048, 425] width 19 height 19
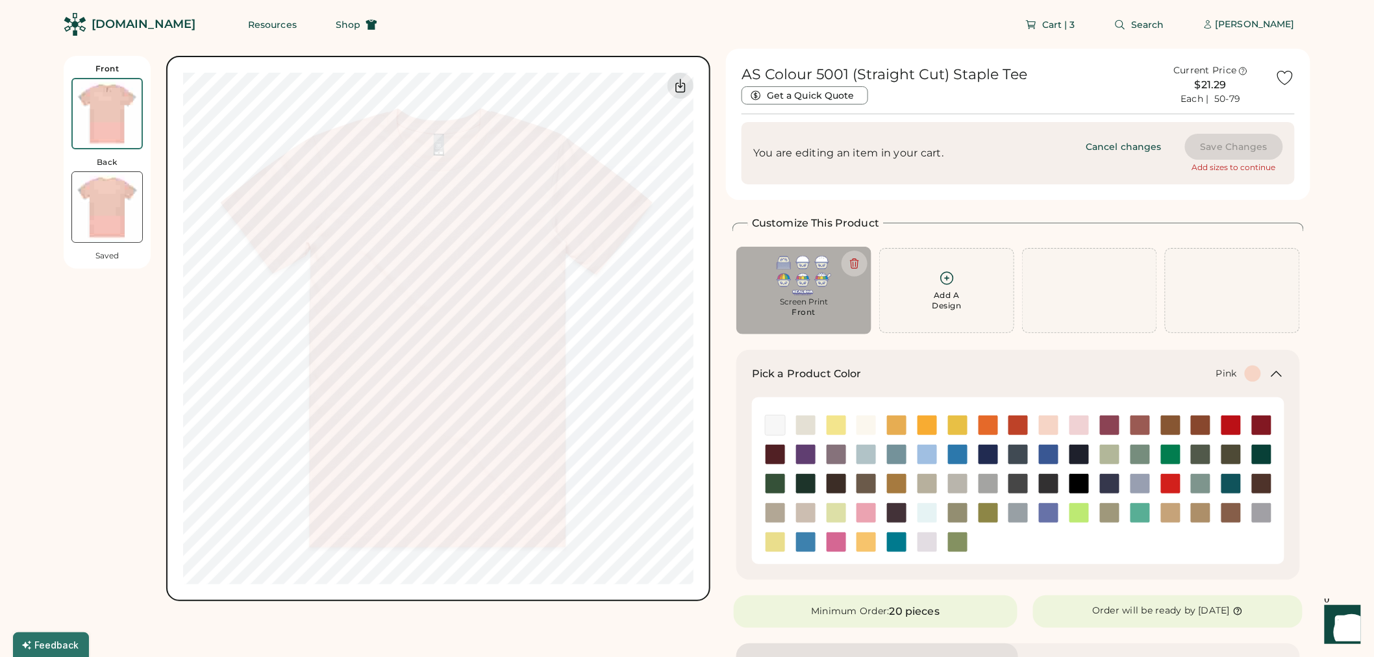
click at [1084, 423] on img at bounding box center [1078, 425] width 19 height 19
click at [1051, 431] on img at bounding box center [1048, 425] width 19 height 19
click at [925, 511] on img at bounding box center [926, 512] width 19 height 19
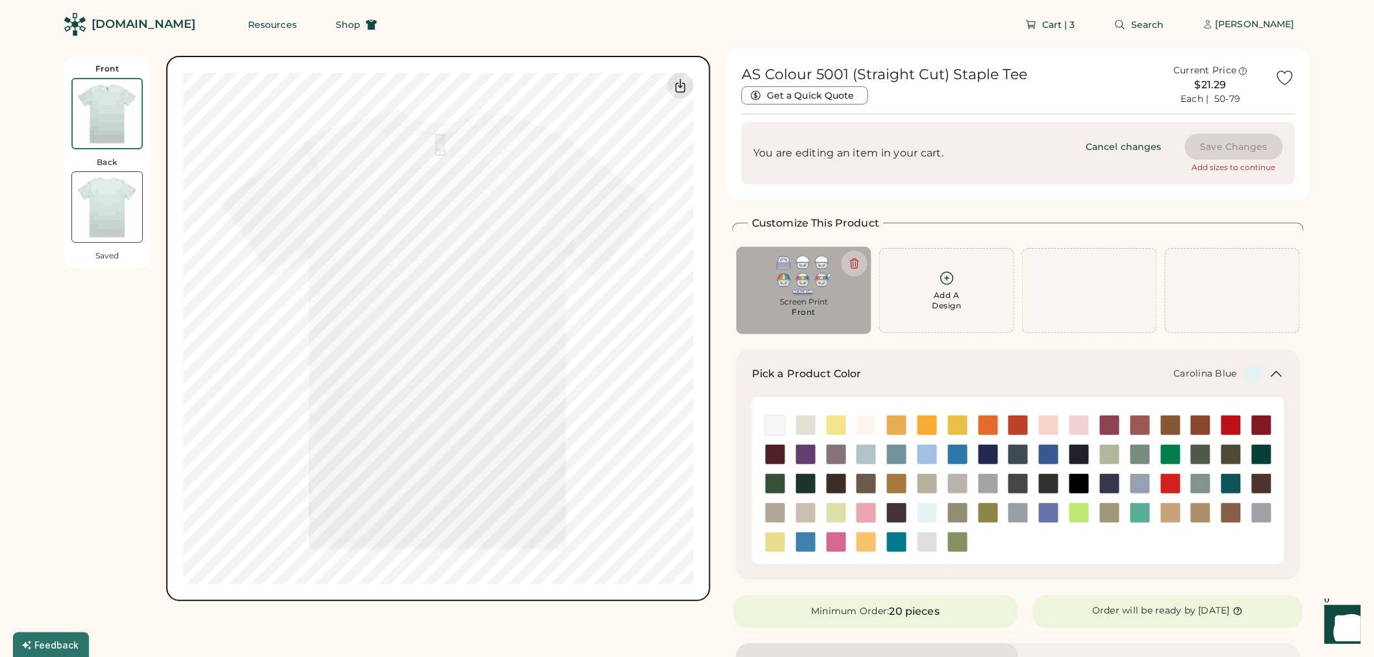
click at [927, 450] on img at bounding box center [926, 454] width 19 height 19
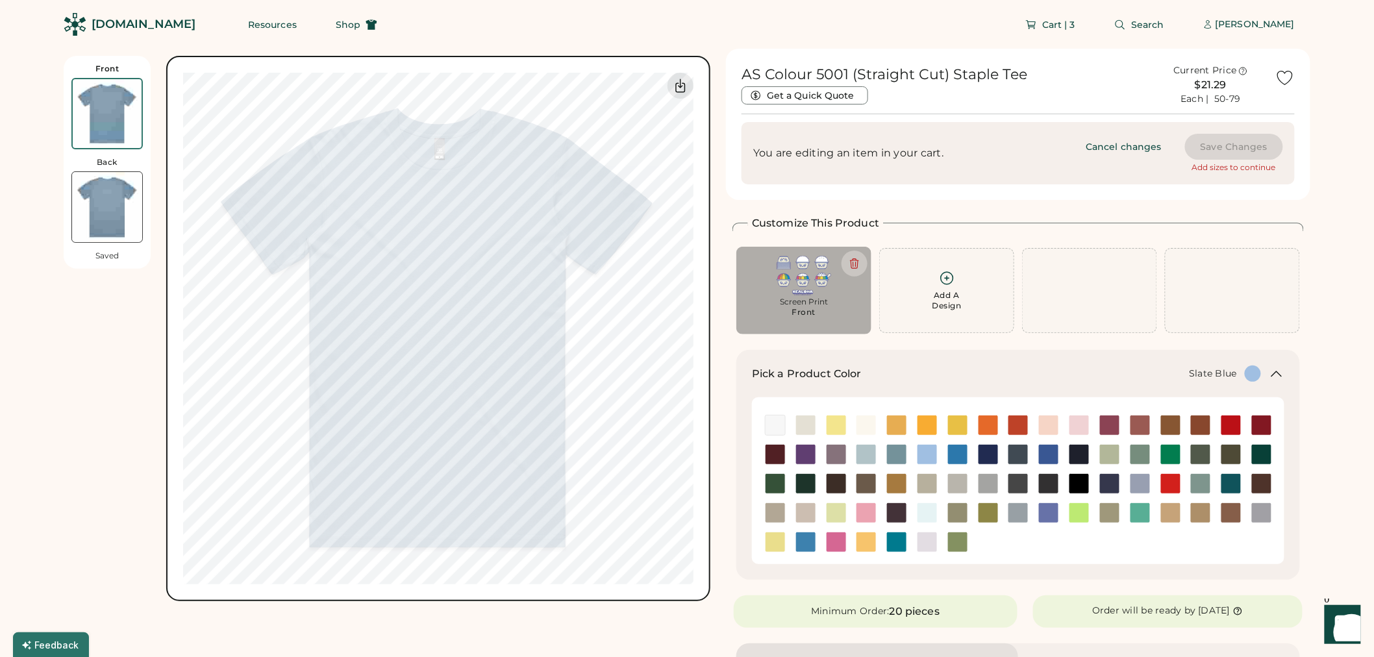
click at [898, 451] on img at bounding box center [896, 454] width 19 height 19
click at [925, 454] on img at bounding box center [926, 454] width 19 height 19
click at [827, 457] on img at bounding box center [836, 454] width 19 height 19
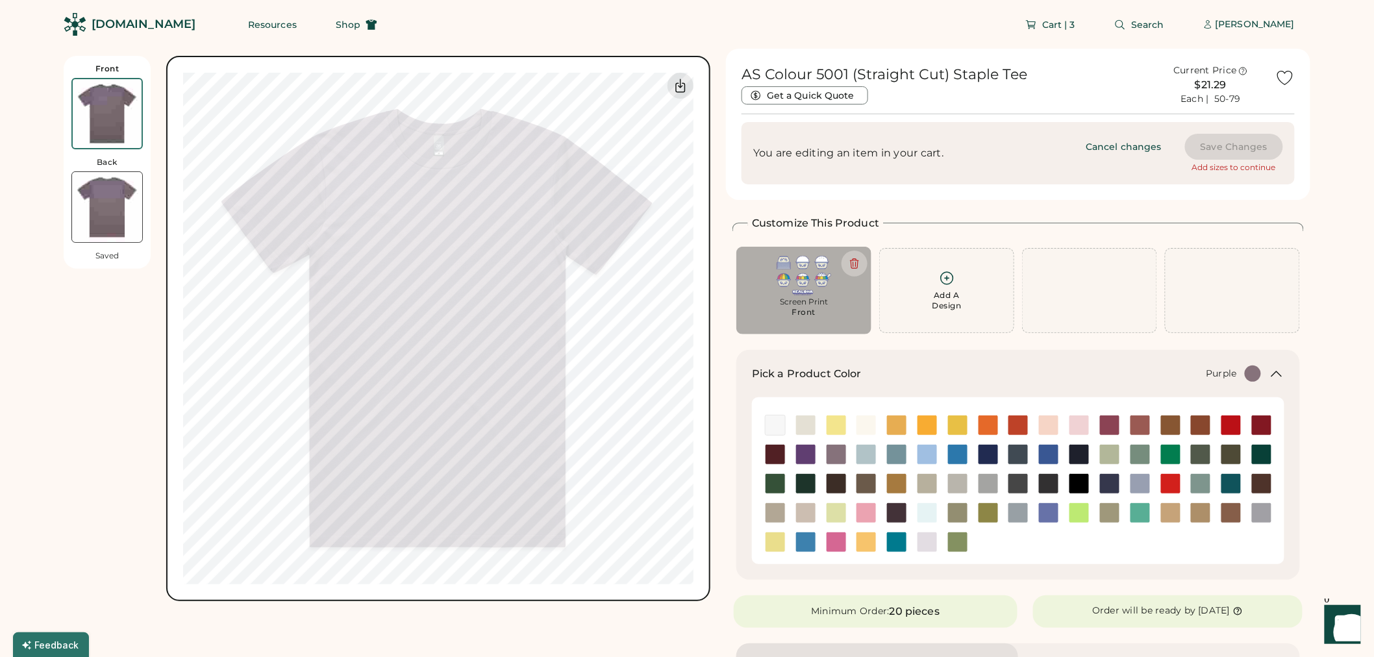
click at [799, 459] on img at bounding box center [805, 454] width 19 height 19
click at [776, 460] on img at bounding box center [774, 454] width 19 height 19
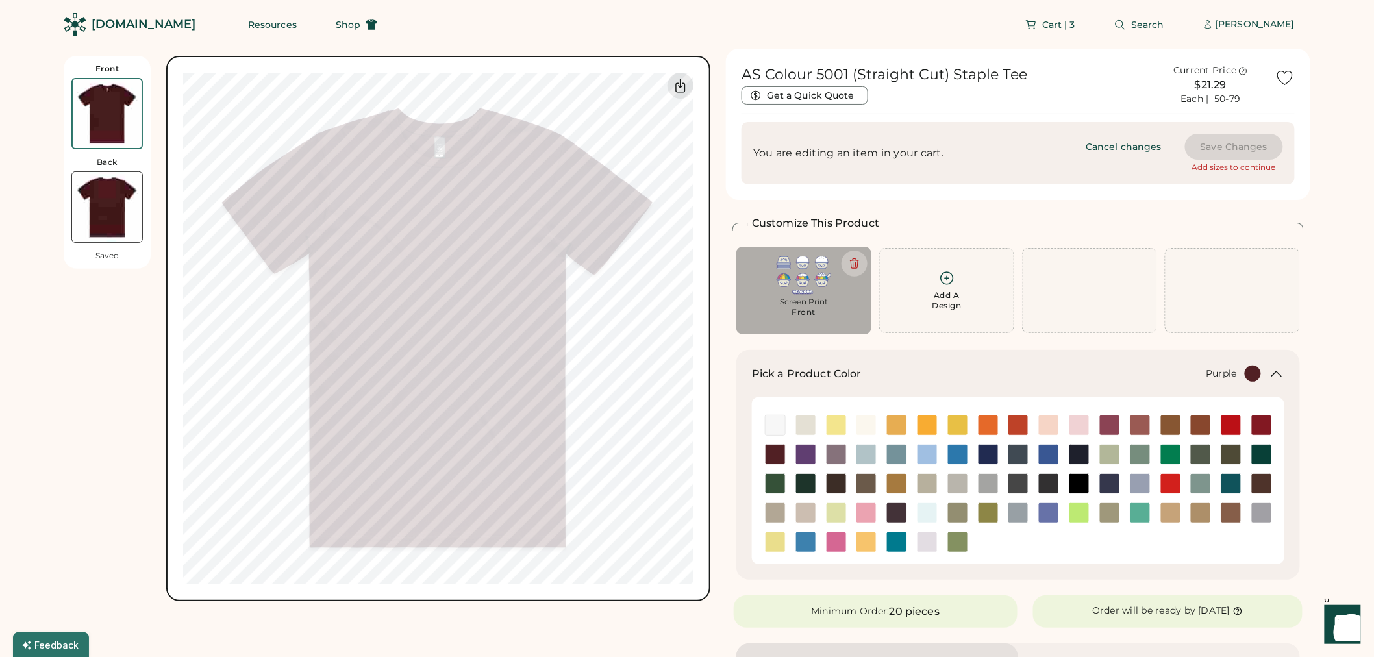
click at [801, 458] on img at bounding box center [805, 454] width 19 height 19
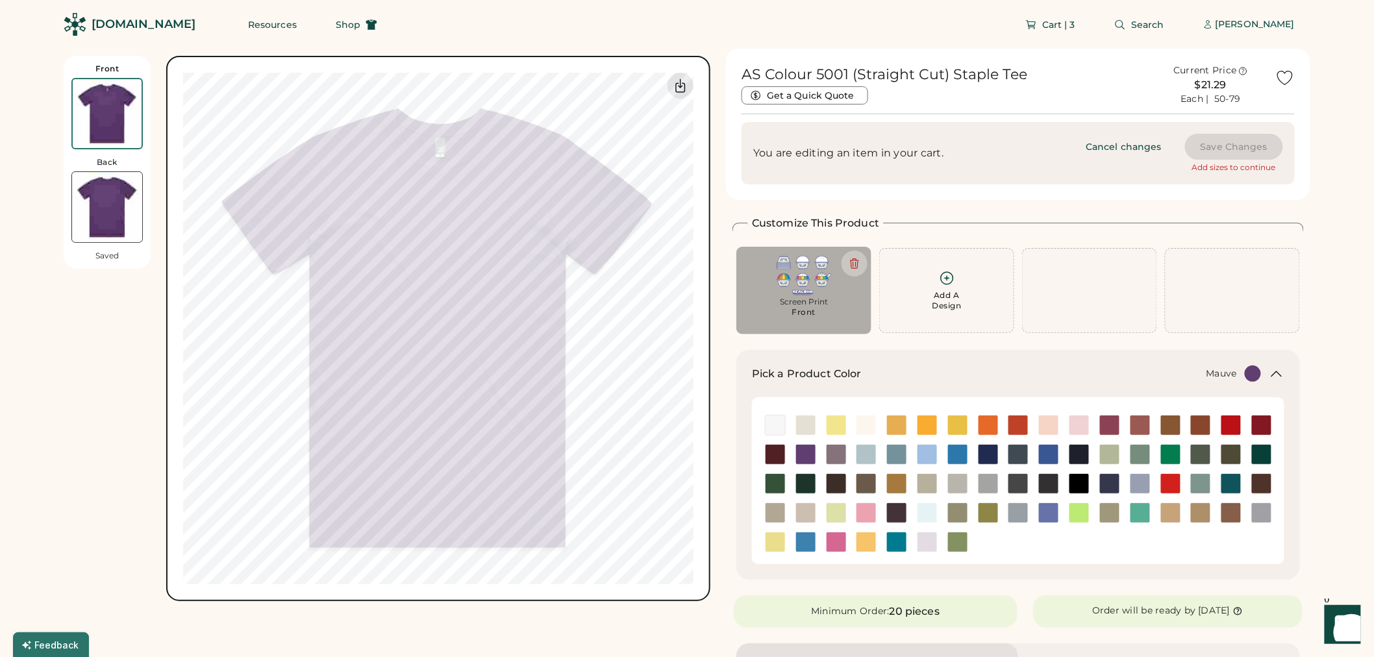
click at [832, 458] on img at bounding box center [836, 454] width 19 height 19
click at [1054, 456] on img at bounding box center [1048, 454] width 19 height 19
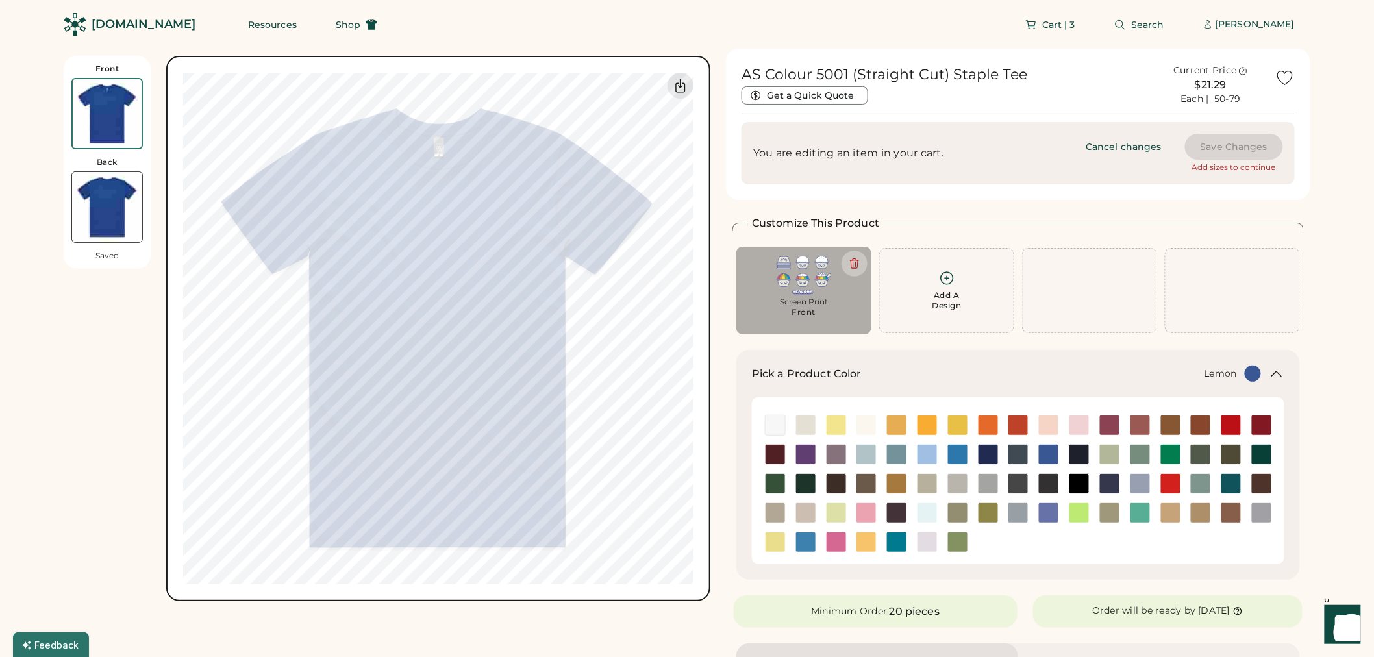
click at [841, 423] on img at bounding box center [836, 425] width 19 height 19
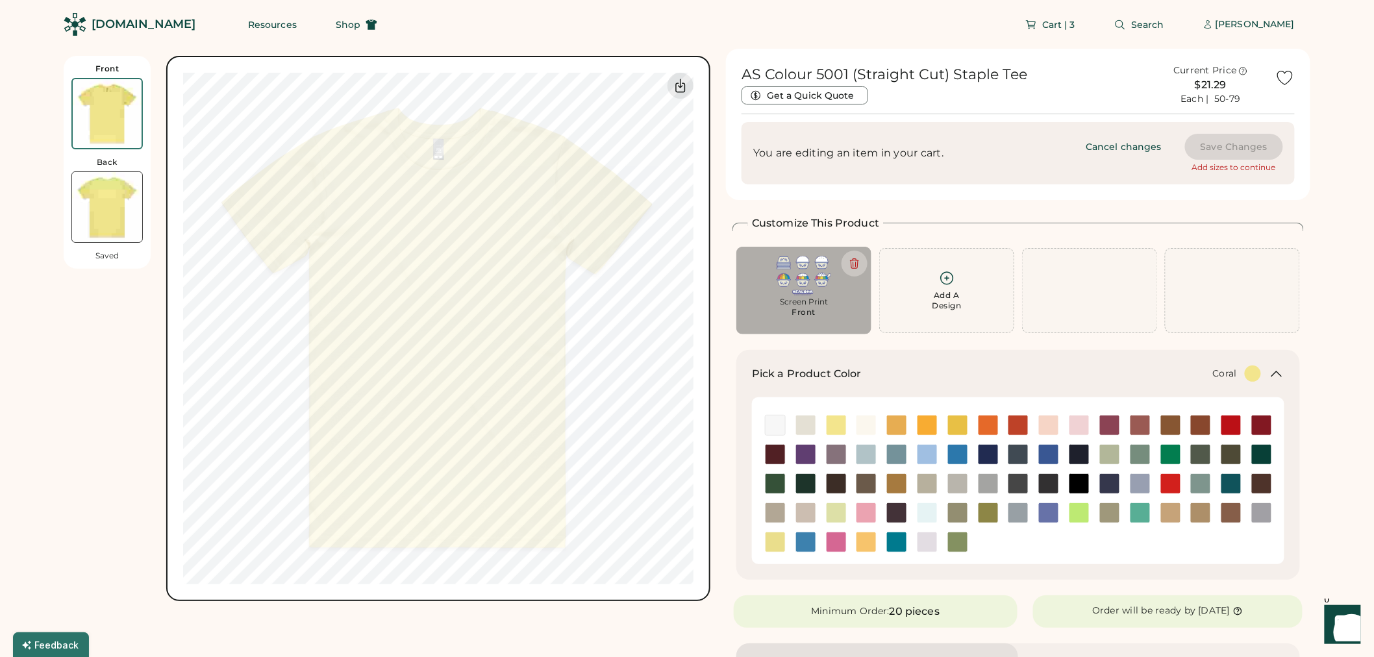
click at [1152, 426] on div at bounding box center [1140, 425] width 31 height 21
click at [1146, 425] on img at bounding box center [1139, 425] width 19 height 19
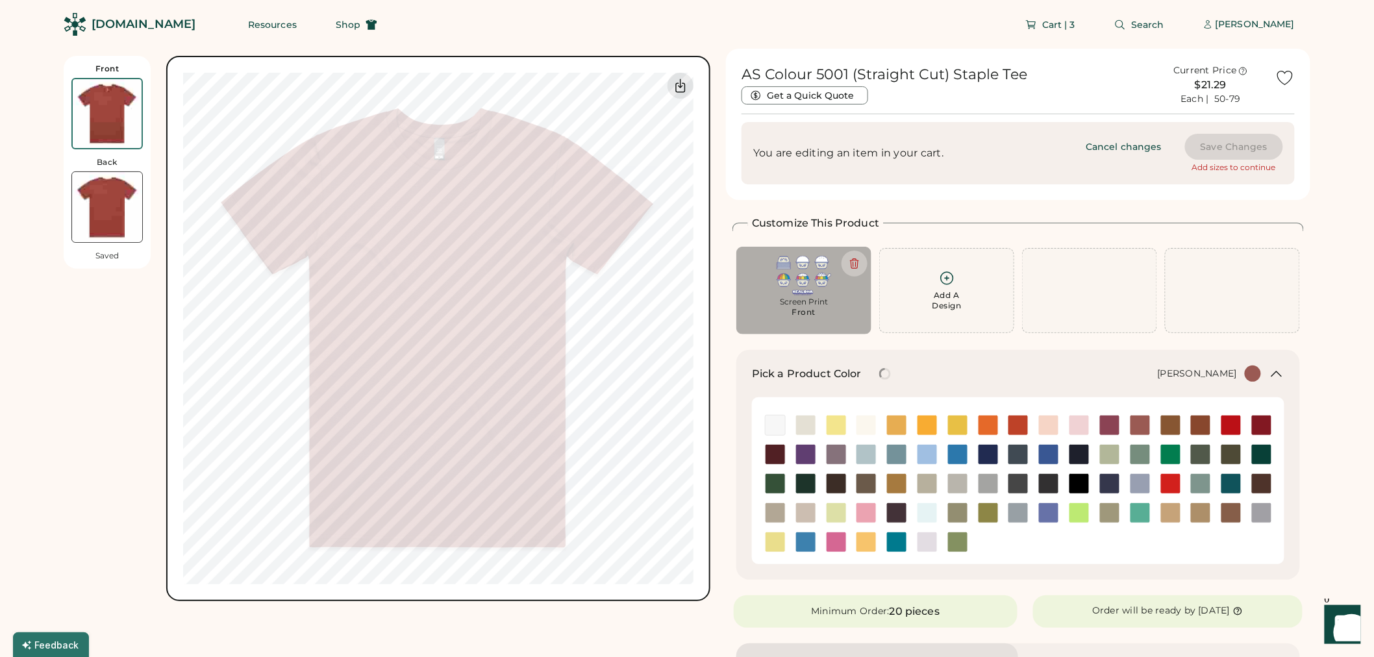
click at [1115, 424] on img at bounding box center [1109, 425] width 19 height 19
click at [1255, 423] on img at bounding box center [1261, 425] width 19 height 19
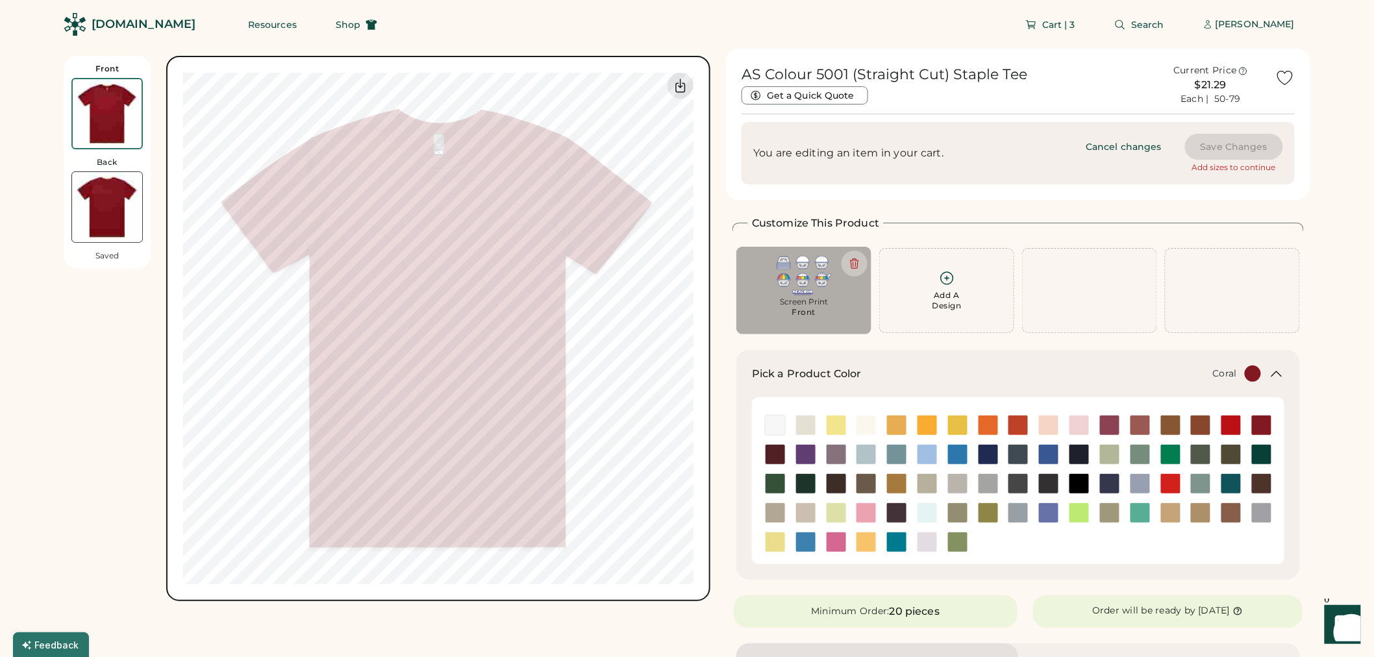
click at [1147, 425] on img at bounding box center [1139, 425] width 19 height 19
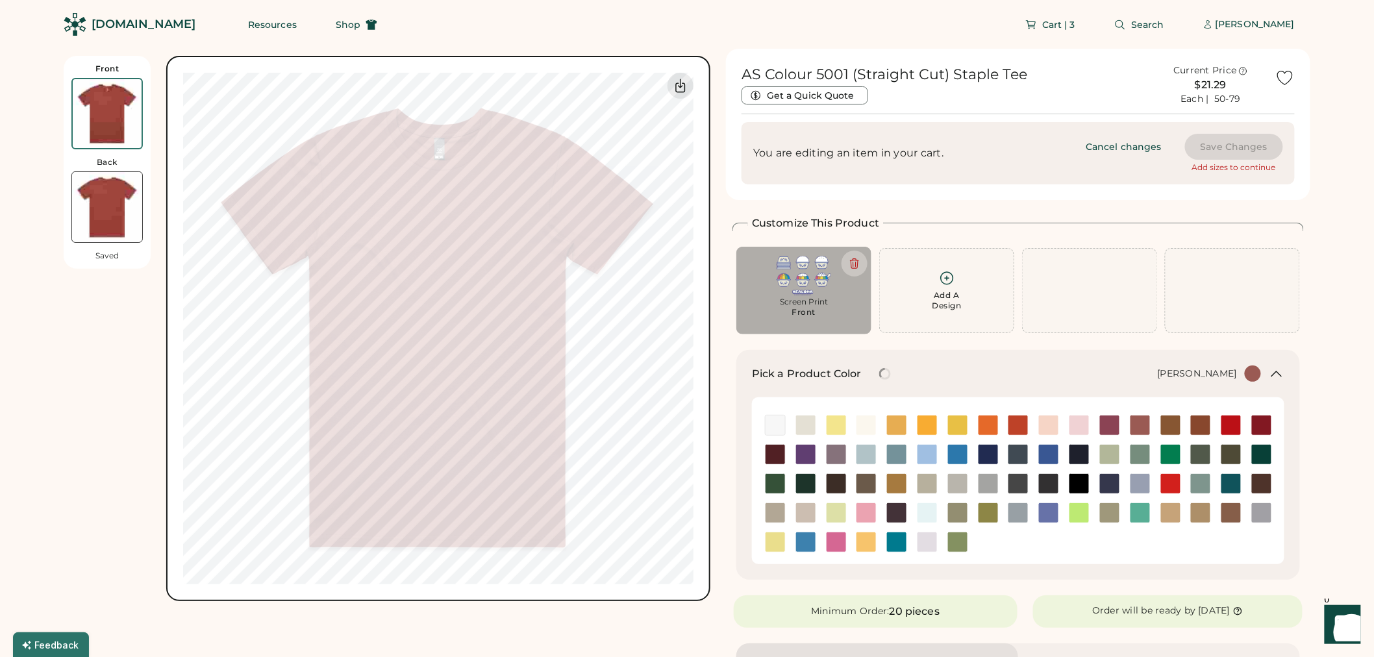
click at [1106, 426] on img at bounding box center [1109, 425] width 19 height 19
click at [1141, 482] on img at bounding box center [1139, 483] width 19 height 19
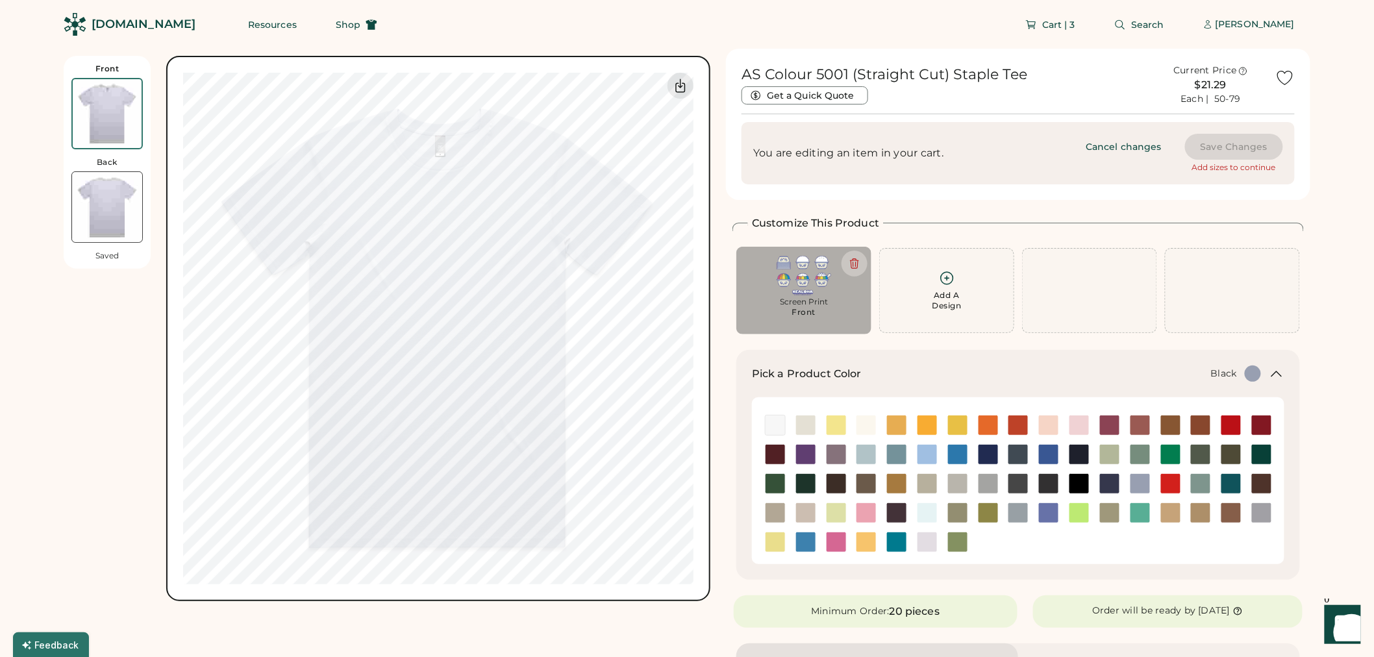
click at [1081, 482] on img at bounding box center [1078, 483] width 19 height 19
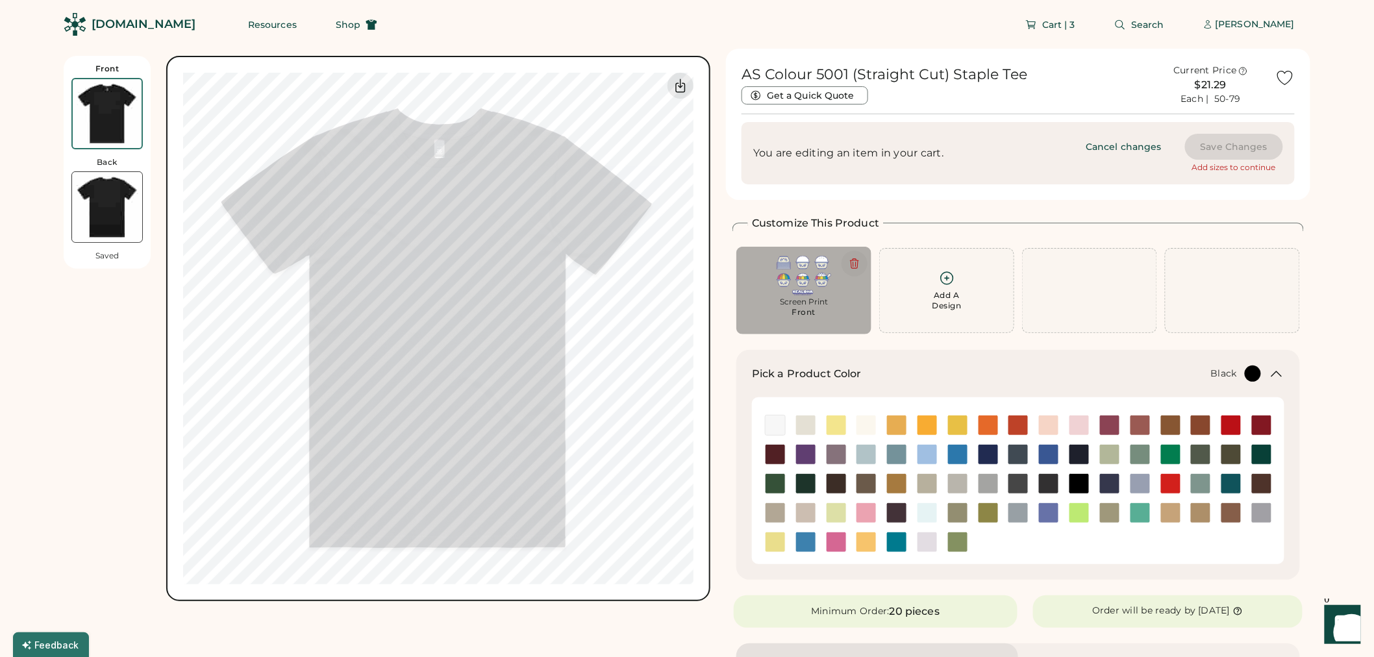
click at [861, 266] on button at bounding box center [854, 264] width 26 height 26
type input "*****"
type input "****"
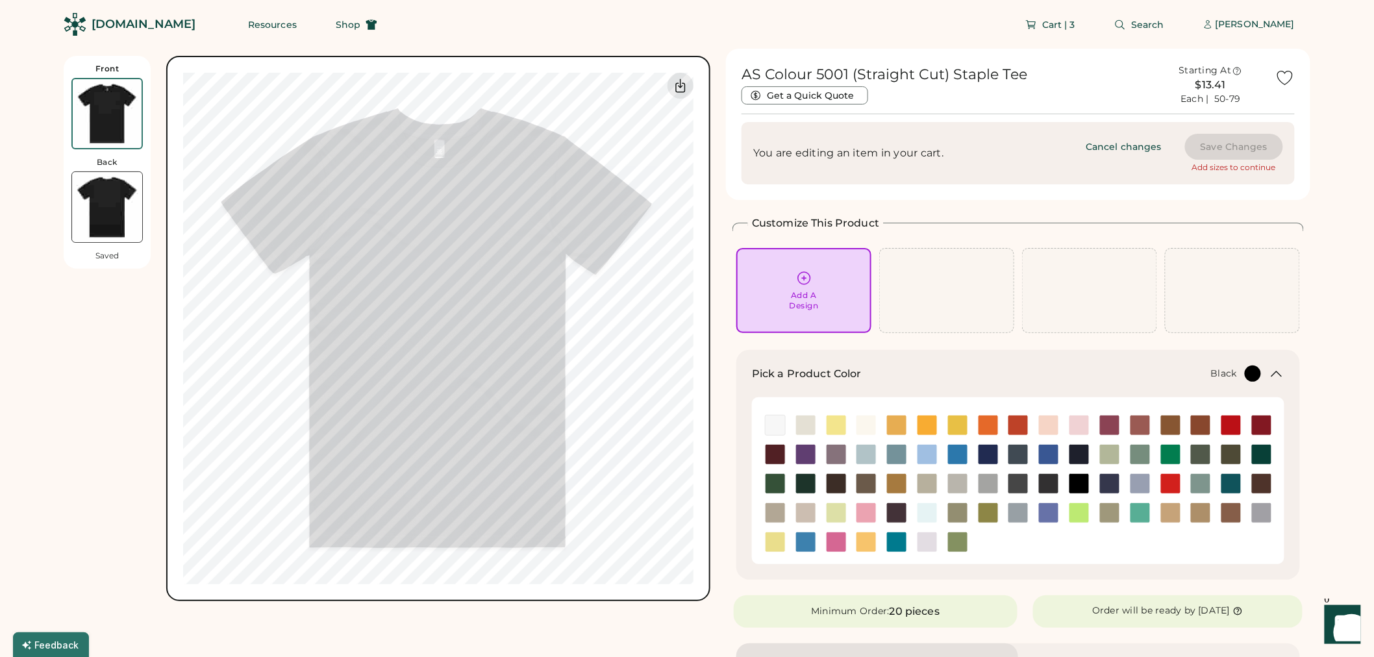
click at [923, 286] on div "Add A Design" at bounding box center [946, 290] width 135 height 85
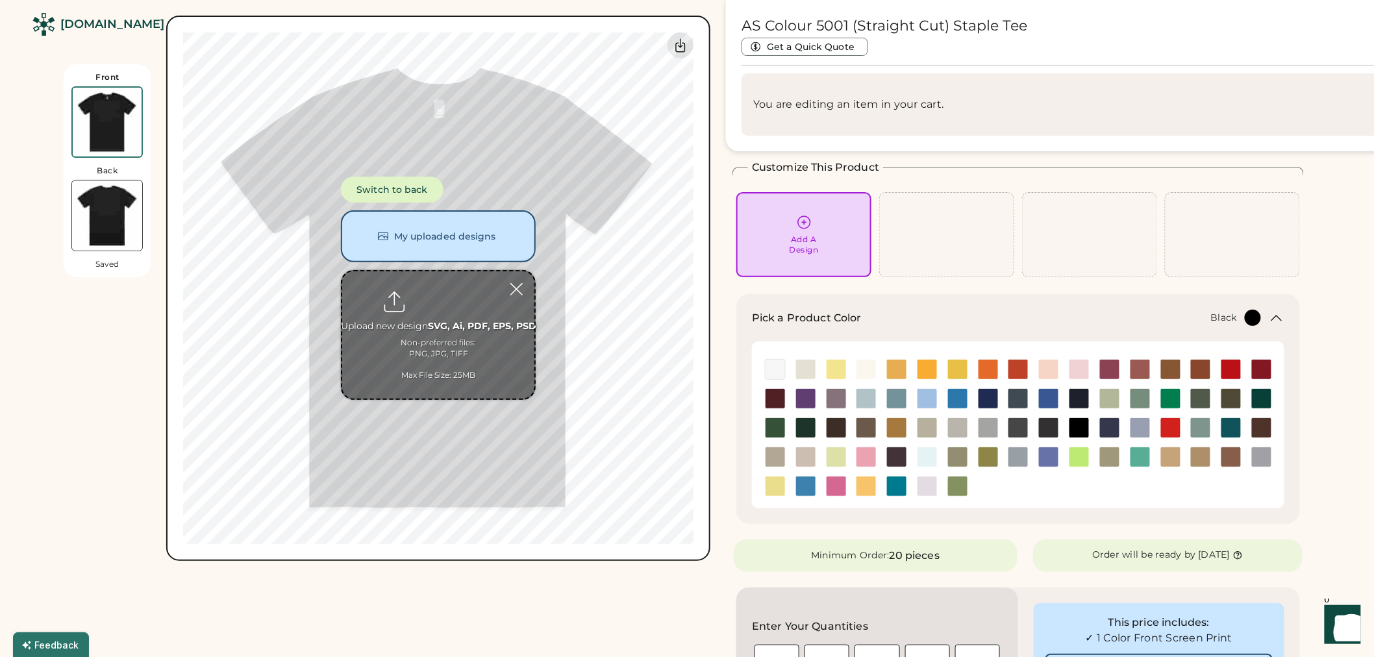
click at [782, 242] on div "Add A Design" at bounding box center [803, 234] width 117 height 41
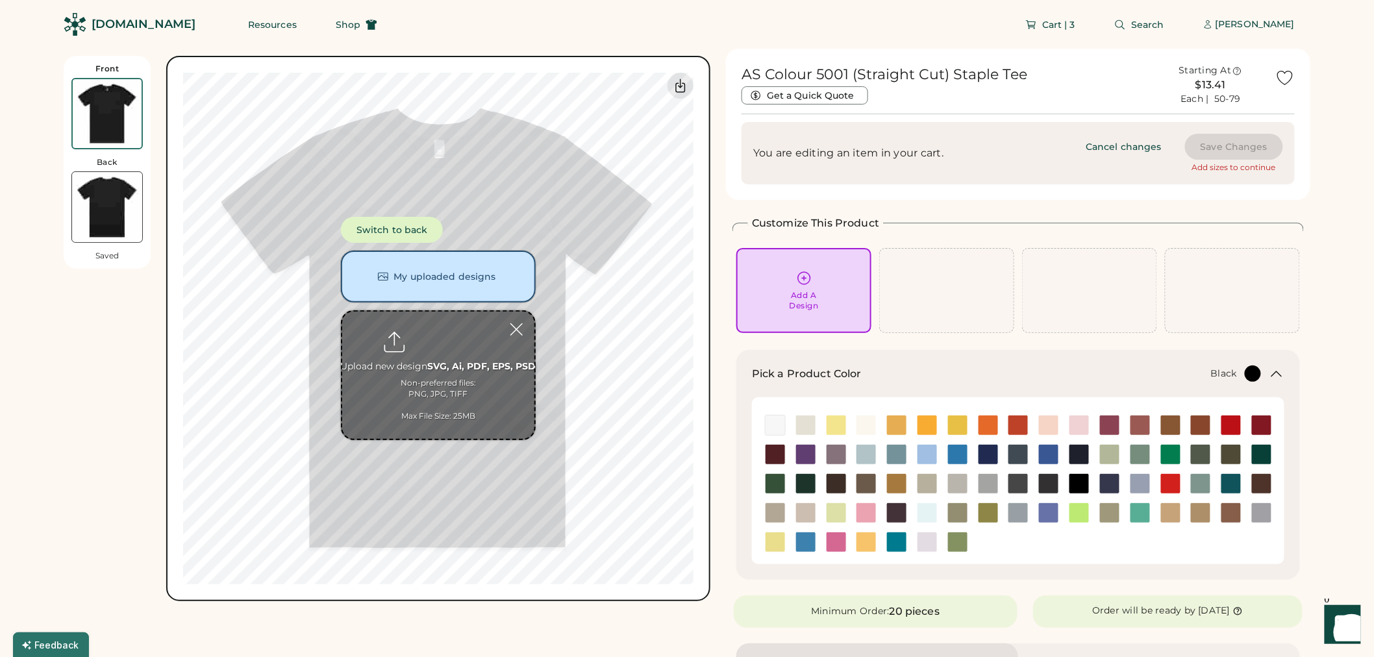
click at [469, 282] on button "My uploaded designs" at bounding box center [438, 277] width 195 height 52
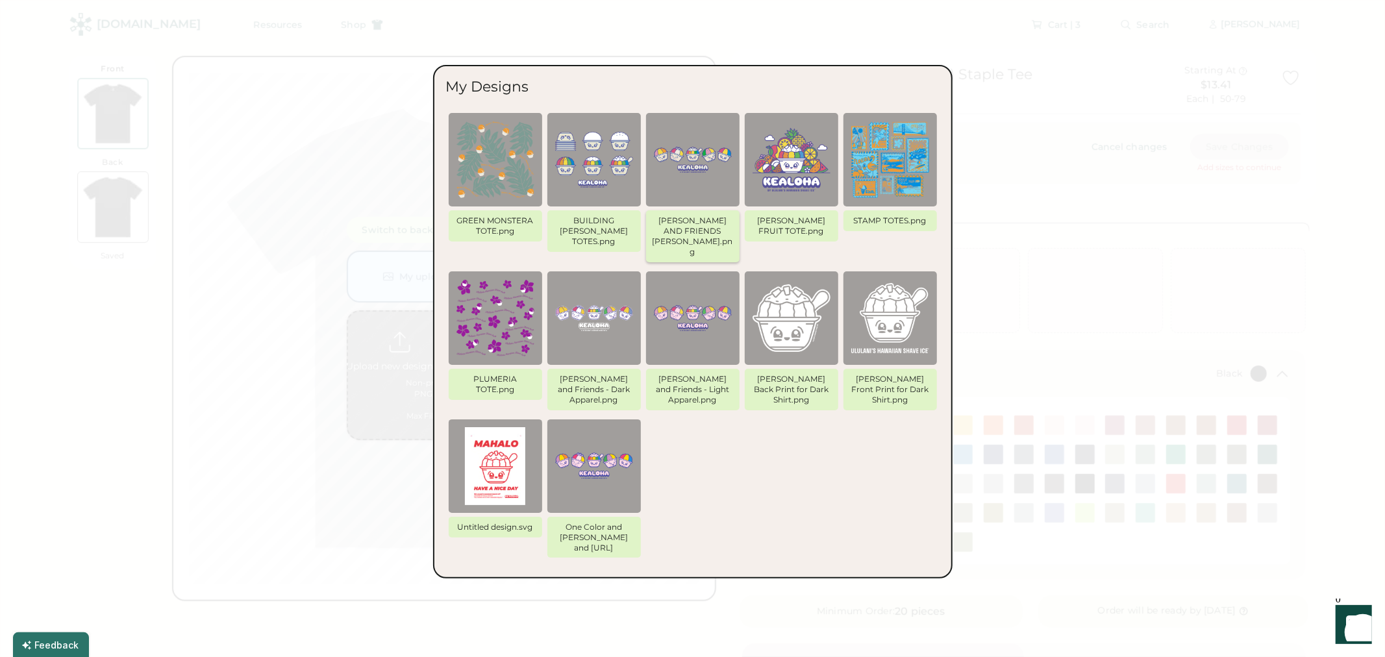
click at [693, 190] on img at bounding box center [693, 160] width 78 height 78
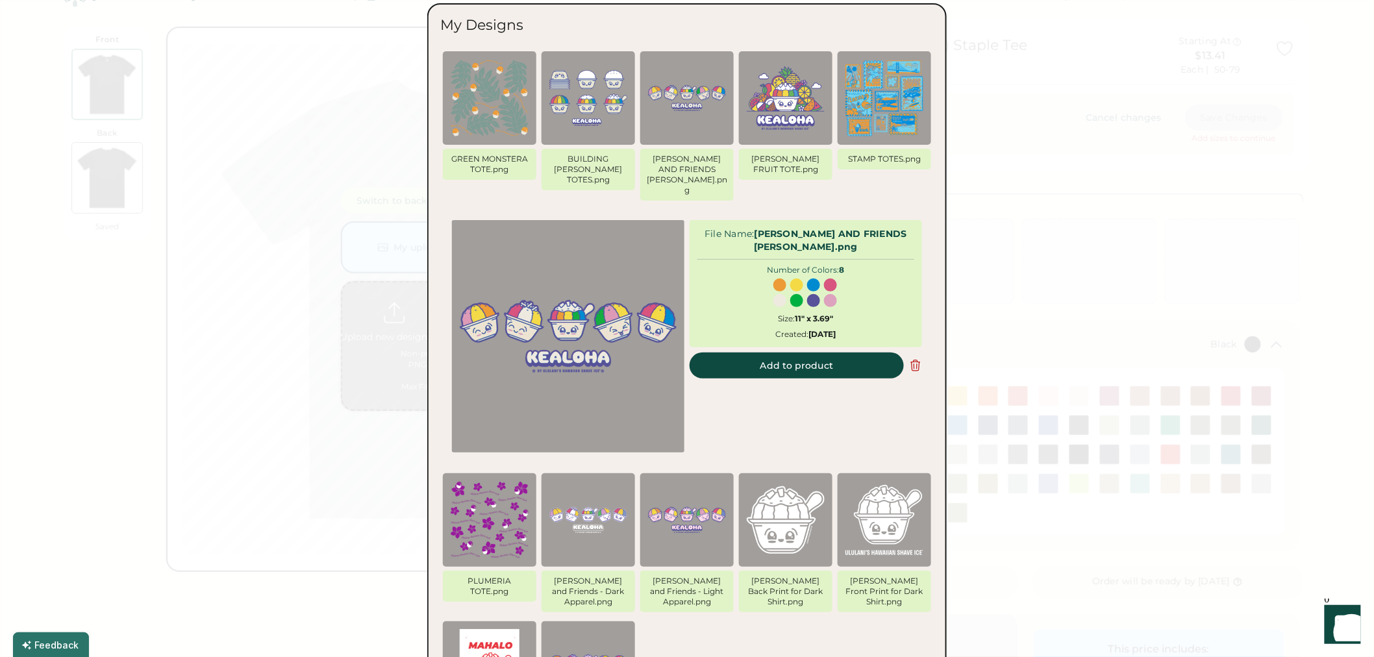
scroll to position [72, 0]
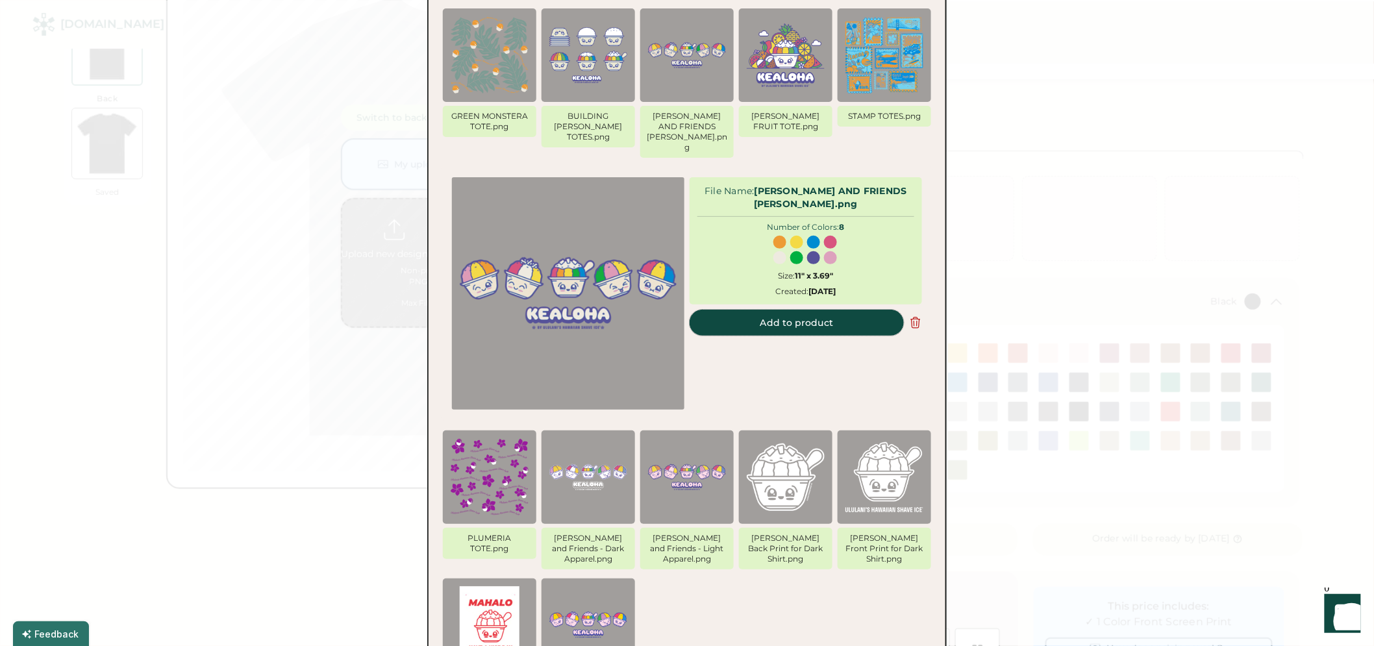
click at [769, 310] on button "Add to product" at bounding box center [797, 323] width 214 height 26
click at [768, 310] on button "Add to product" at bounding box center [797, 323] width 214 height 26
type input "*****"
type input "****"
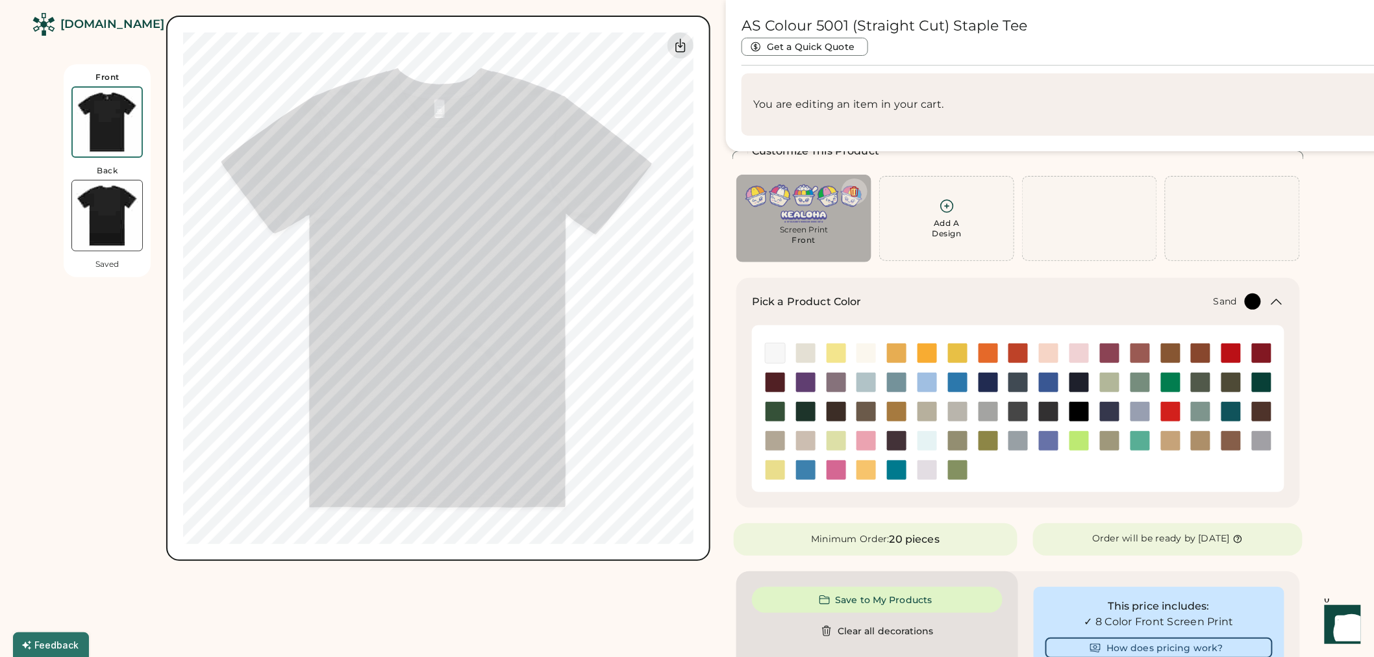
click at [924, 408] on img at bounding box center [926, 411] width 19 height 19
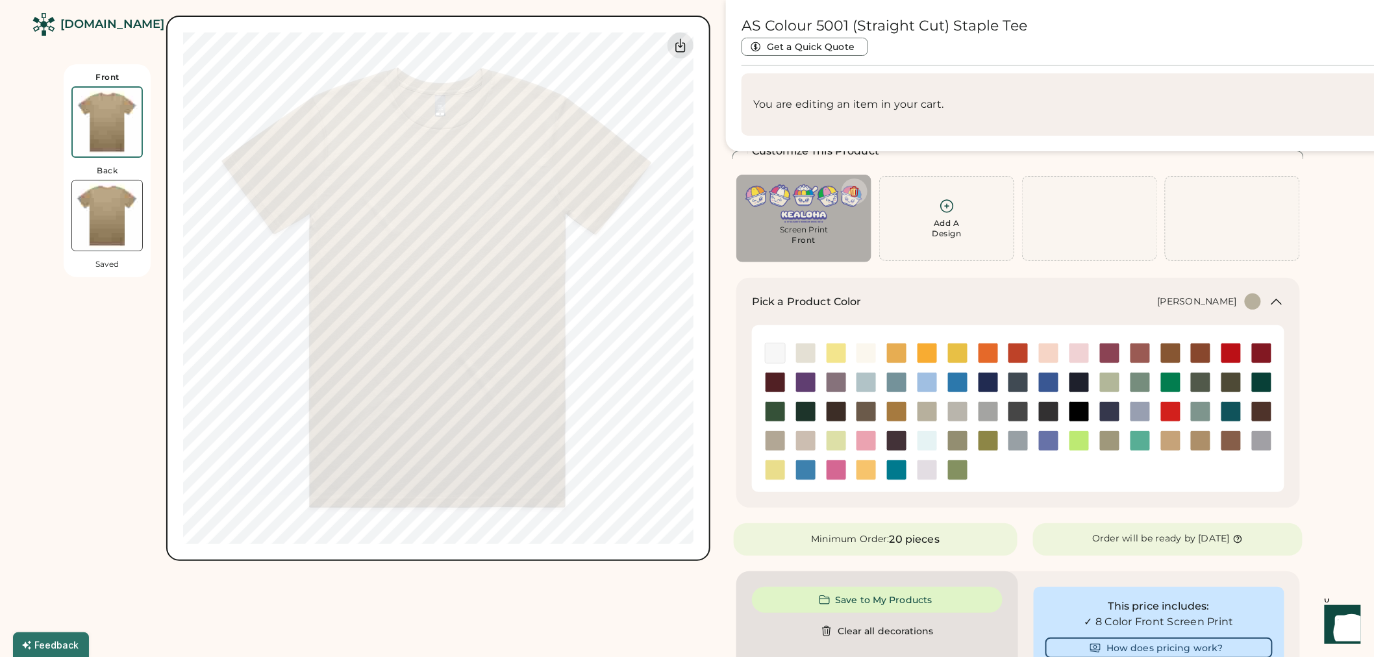
click at [995, 432] on img at bounding box center [987, 440] width 19 height 19
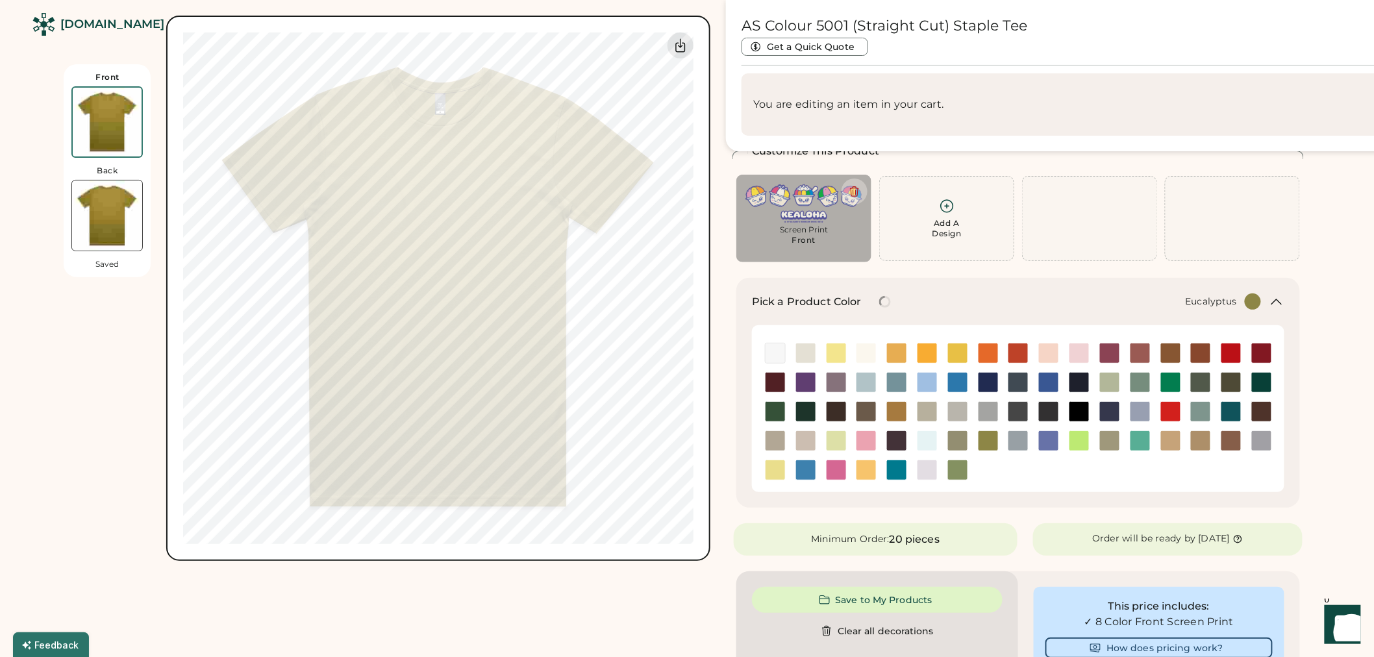
click at [964, 432] on img at bounding box center [957, 440] width 19 height 19
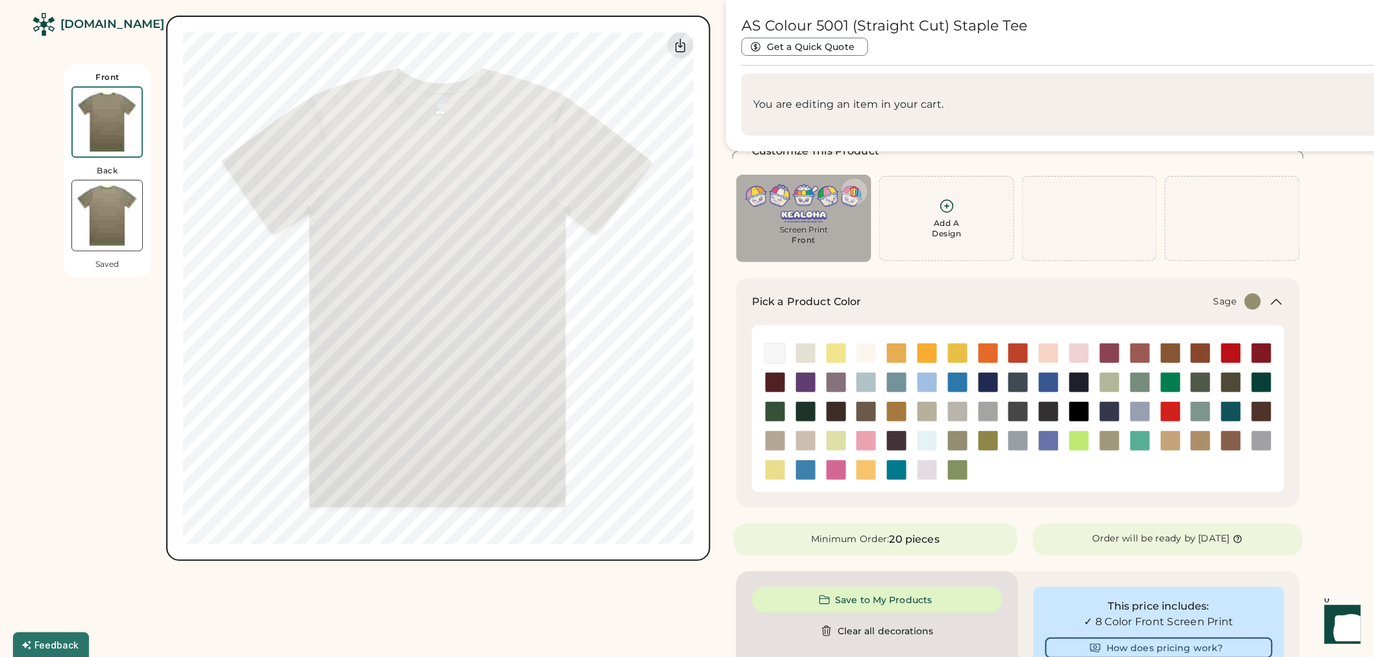
click at [1132, 373] on img at bounding box center [1139, 382] width 19 height 19
click at [852, 190] on icon at bounding box center [855, 192] width 12 height 12
type input "*****"
type input "****"
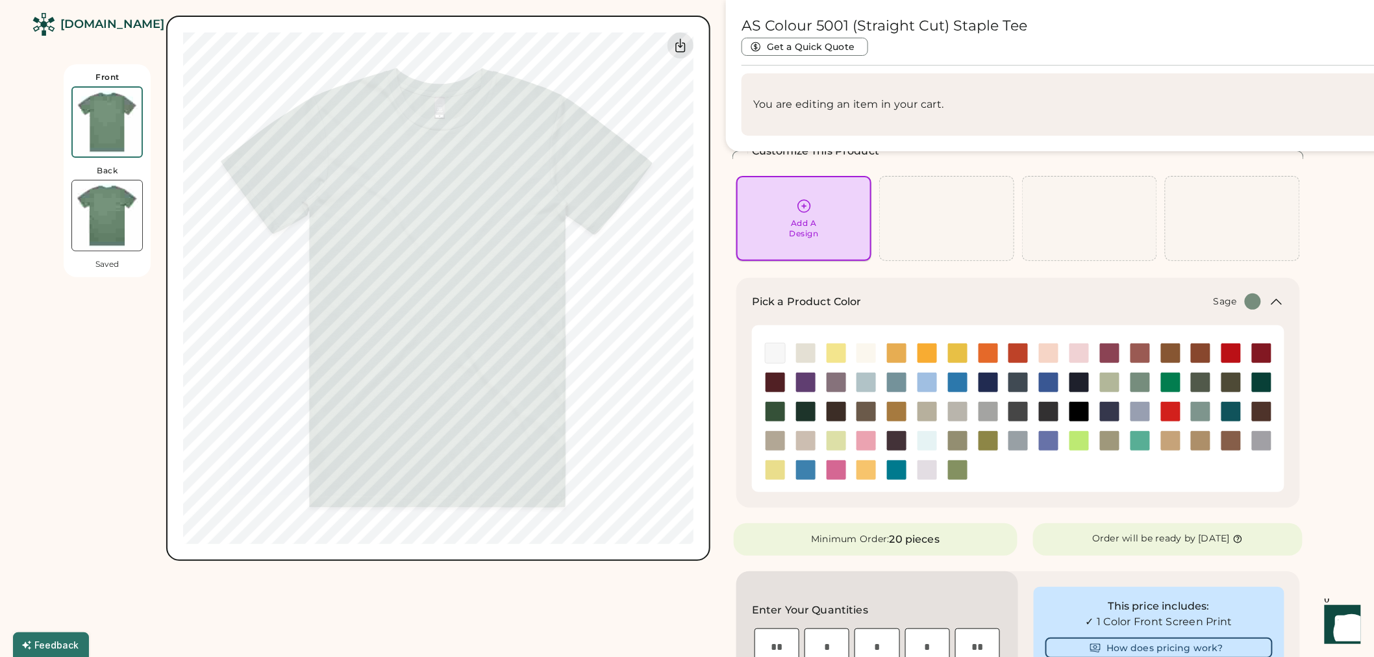
click at [815, 223] on div "Add A Design" at bounding box center [804, 228] width 29 height 21
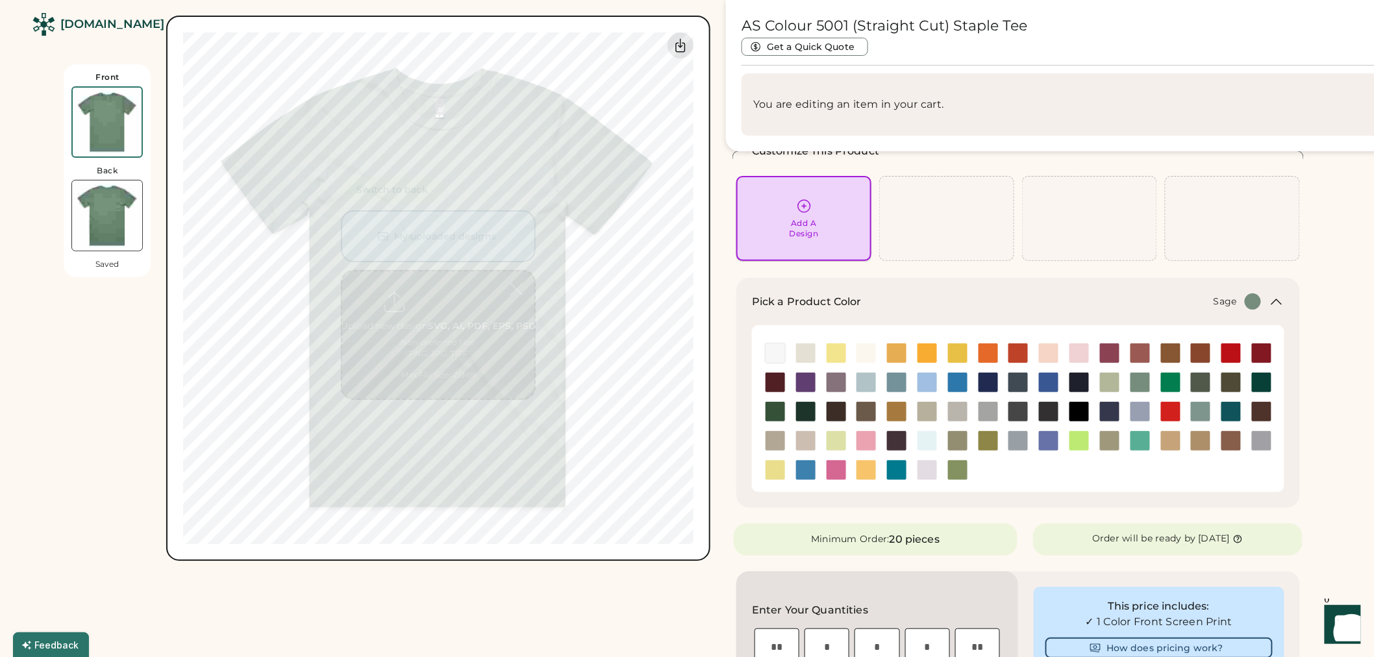
scroll to position [0, 0]
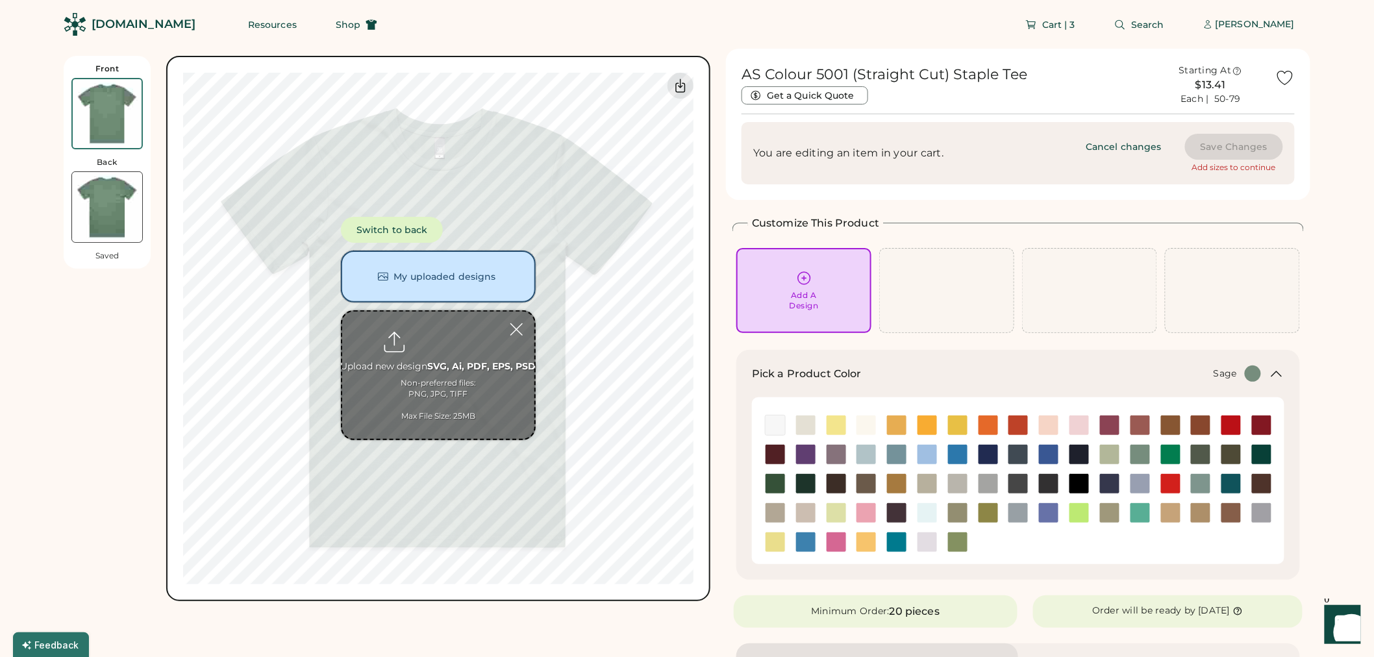
click at [454, 262] on button "My uploaded designs" at bounding box center [438, 277] width 195 height 52
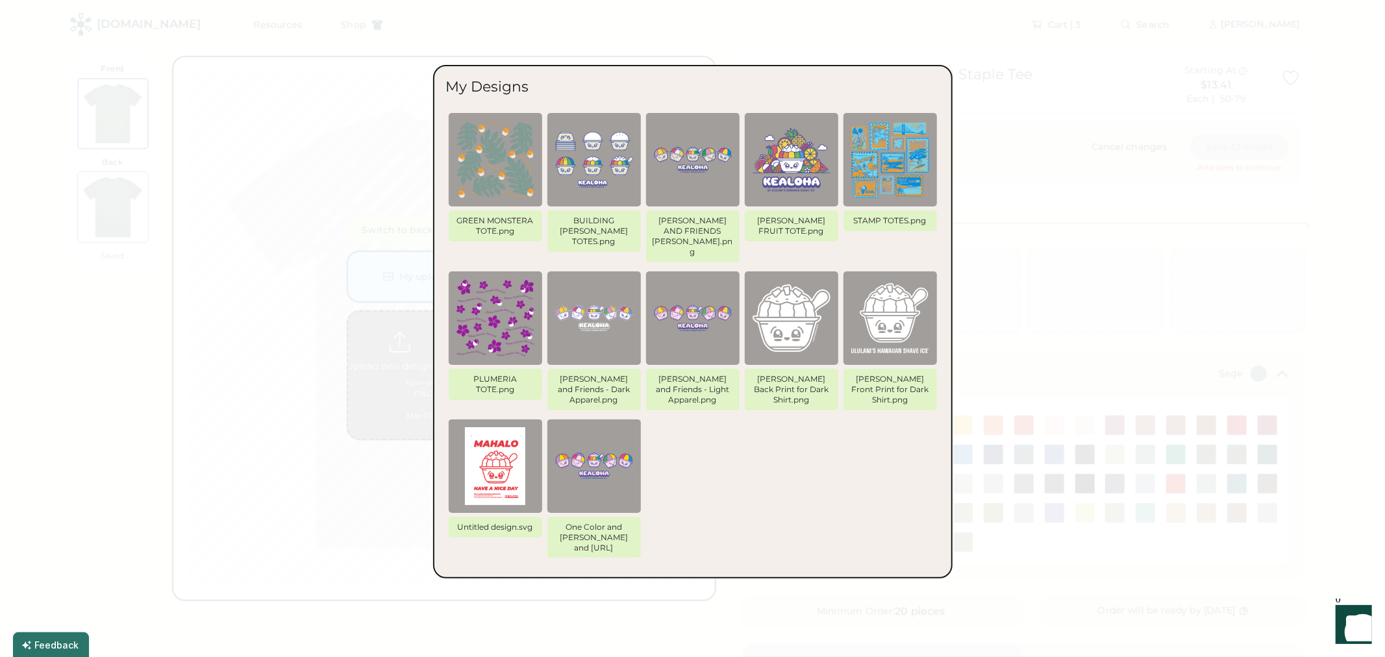
click at [1143, 149] on div at bounding box center [692, 328] width 1385 height 657
